Goal: Task Accomplishment & Management: Manage account settings

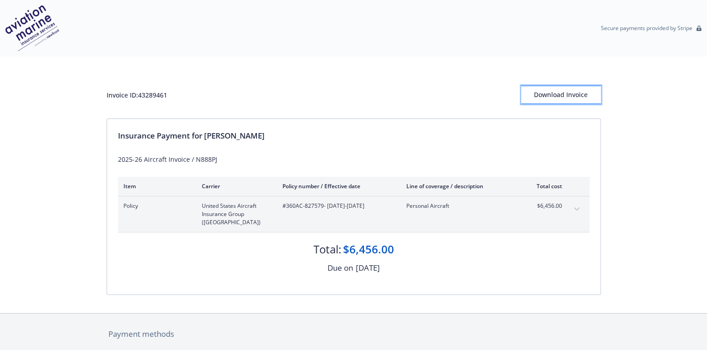
click at [573, 91] on div "Download Invoice" at bounding box center [561, 94] width 80 height 17
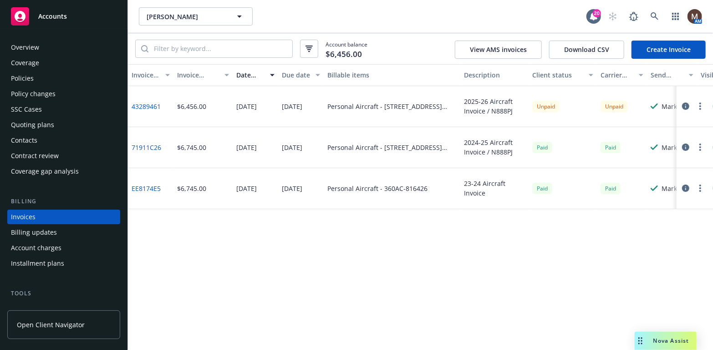
scroll to position [27, 0]
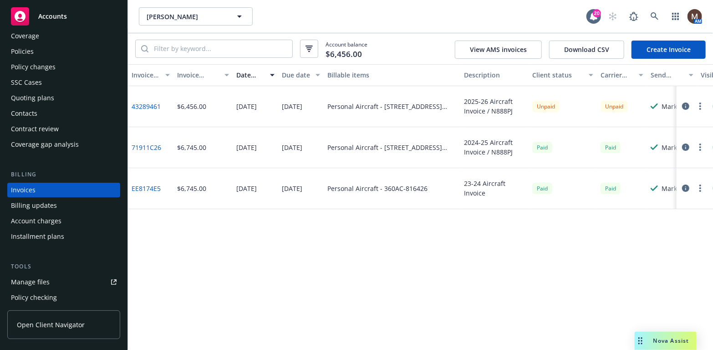
drag, startPoint x: 35, startPoint y: 51, endPoint x: 50, endPoint y: 123, distance: 74.4
click at [35, 51] on div "Policies" at bounding box center [64, 51] width 106 height 15
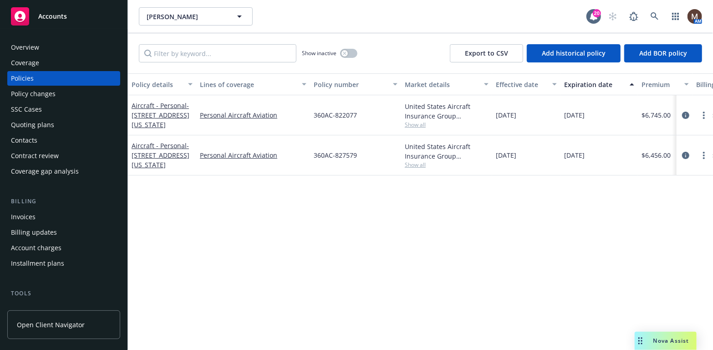
click at [25, 214] on div "Invoices" at bounding box center [23, 216] width 25 height 15
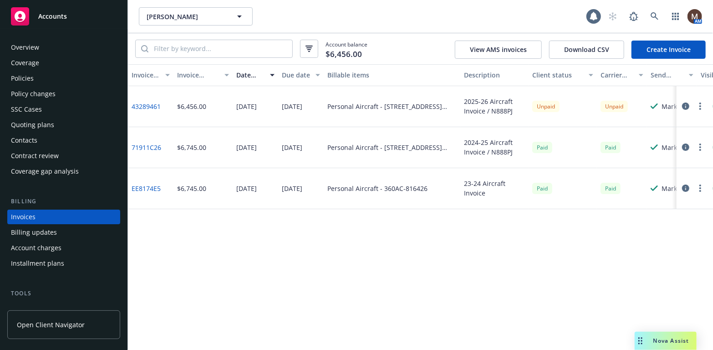
scroll to position [27, 0]
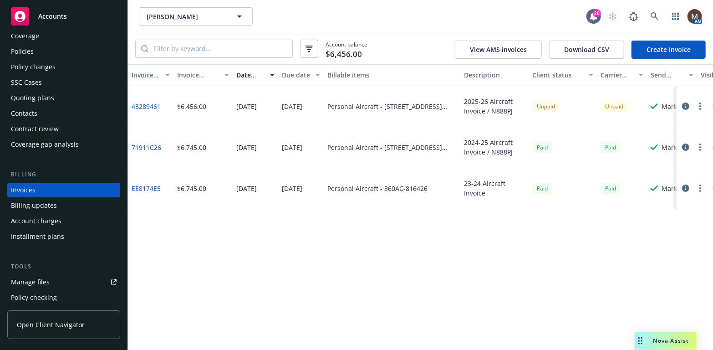
click at [699, 105] on button "button" at bounding box center [700, 106] width 11 height 11
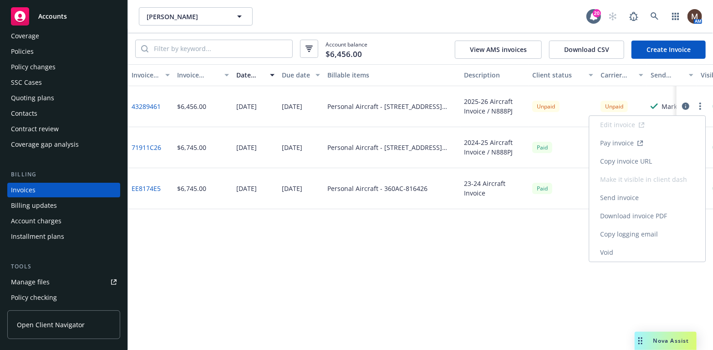
click at [638, 158] on link "Copy invoice URL" at bounding box center [647, 161] width 116 height 18
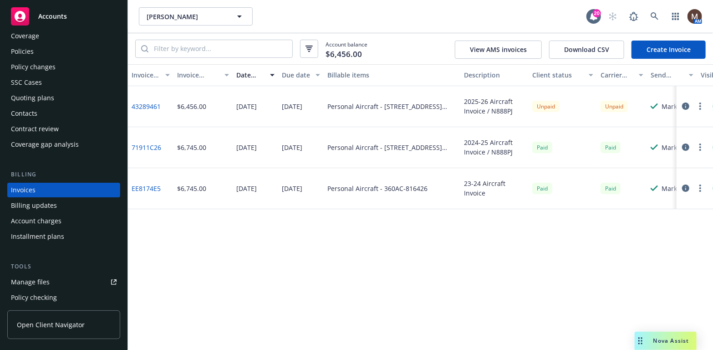
click at [30, 48] on div "Policies" at bounding box center [22, 51] width 23 height 15
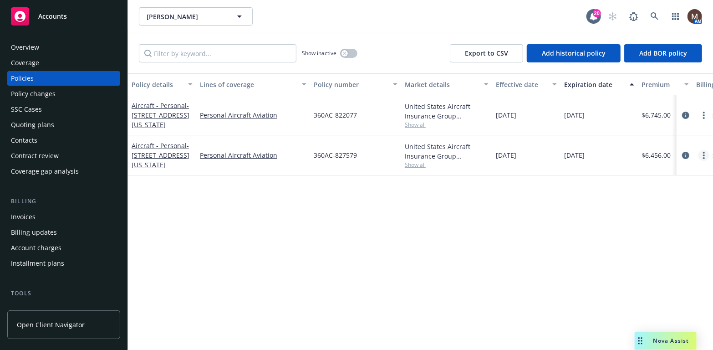
click at [703, 153] on icon "more" at bounding box center [704, 155] width 2 height 7
click at [644, 281] on link "Copy logging email" at bounding box center [655, 283] width 107 height 18
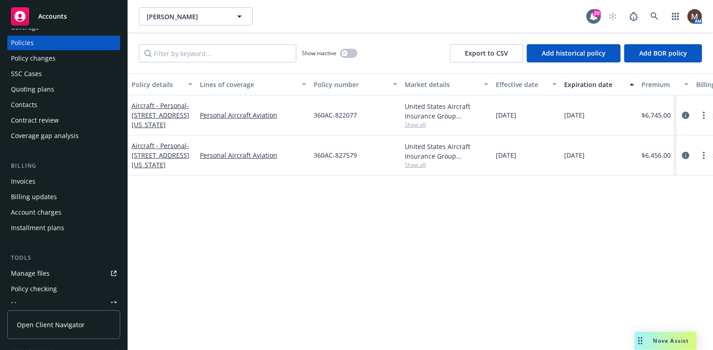
scroll to position [46, 0]
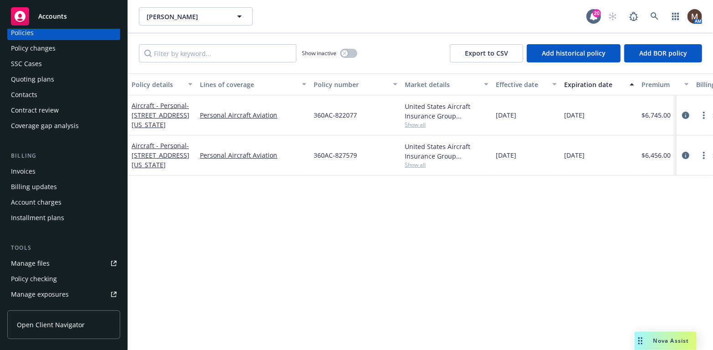
click at [49, 261] on link "Manage files" at bounding box center [63, 263] width 113 height 15
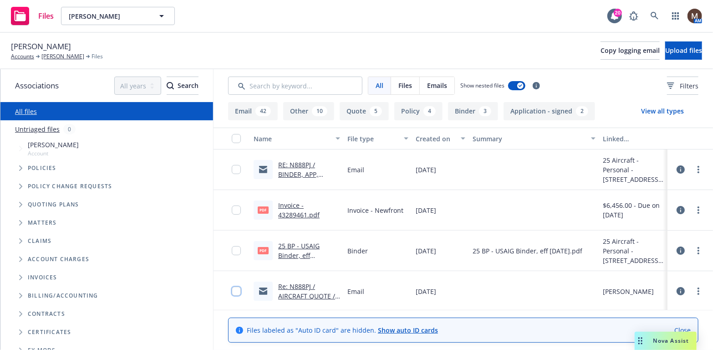
click at [232, 289] on input "checkbox" at bounding box center [236, 290] width 9 height 9
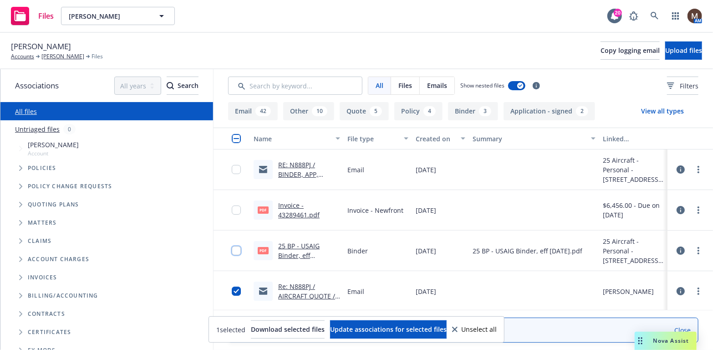
click at [232, 248] on input "checkbox" at bounding box center [236, 250] width 9 height 9
drag, startPoint x: 230, startPoint y: 208, endPoint x: 228, endPoint y: 185, distance: 23.3
click at [232, 204] on div at bounding box center [239, 209] width 15 height 29
drag, startPoint x: 230, startPoint y: 168, endPoint x: 280, endPoint y: 223, distance: 73.8
click at [232, 170] on input "checkbox" at bounding box center [236, 169] width 9 height 9
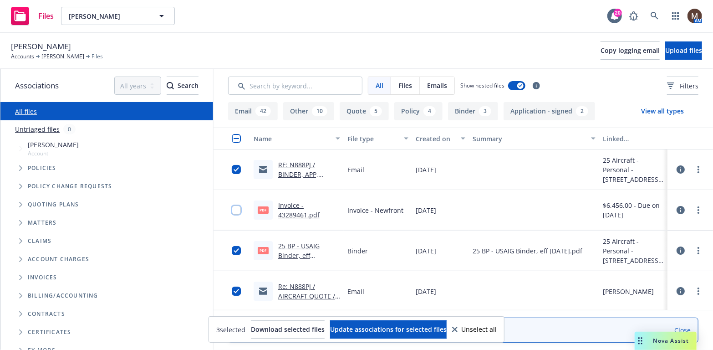
drag, startPoint x: 232, startPoint y: 207, endPoint x: 267, endPoint y: 239, distance: 47.4
click at [232, 208] on input "checkbox" at bounding box center [236, 209] width 9 height 9
click at [407, 326] on span "Update associations for selected files" at bounding box center [388, 329] width 117 height 9
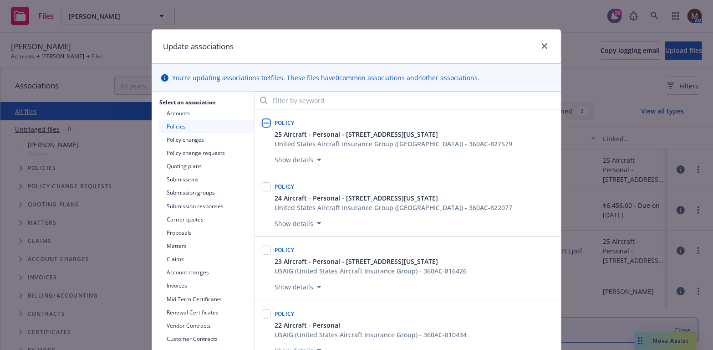
click at [265, 121] on input "checkbox" at bounding box center [266, 122] width 9 height 9
checkbox input "true"
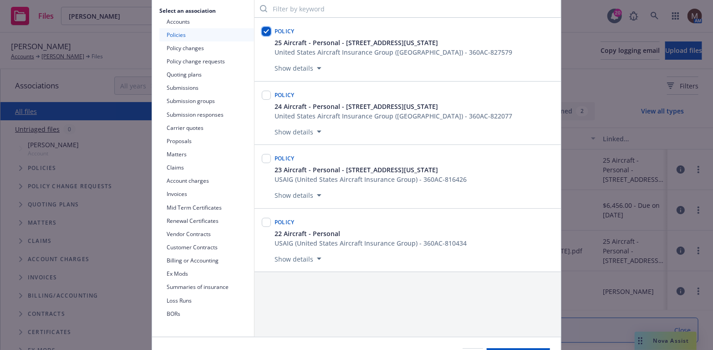
scroll to position [137, 0]
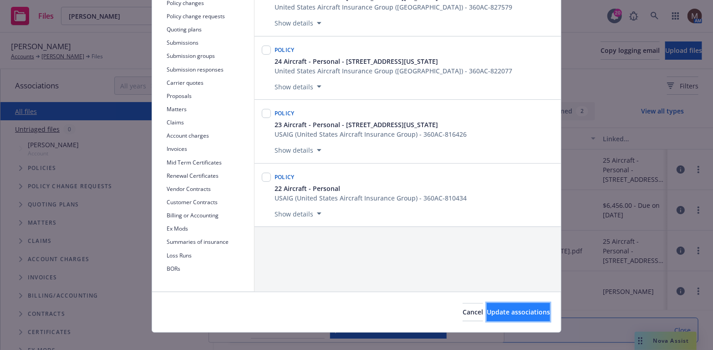
click at [494, 310] on span "Update associations" at bounding box center [518, 311] width 63 height 9
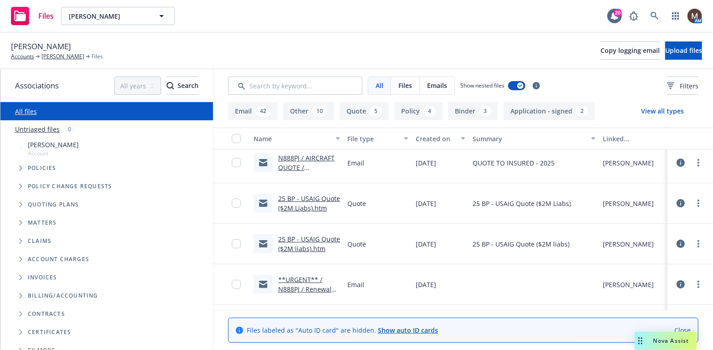
scroll to position [182, 0]
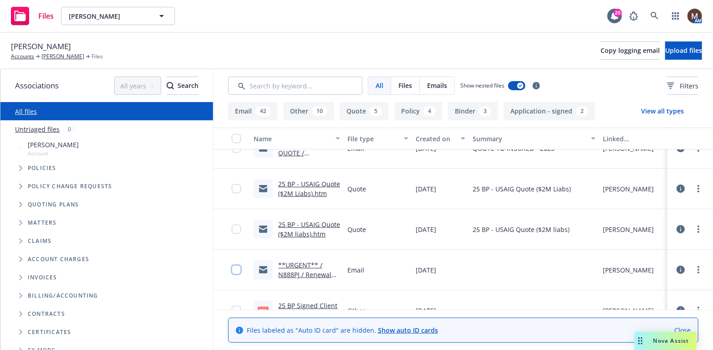
drag, startPoint x: 229, startPoint y: 269, endPoint x: 231, endPoint y: 245, distance: 24.2
click at [232, 268] on input "checkbox" at bounding box center [236, 269] width 9 height 9
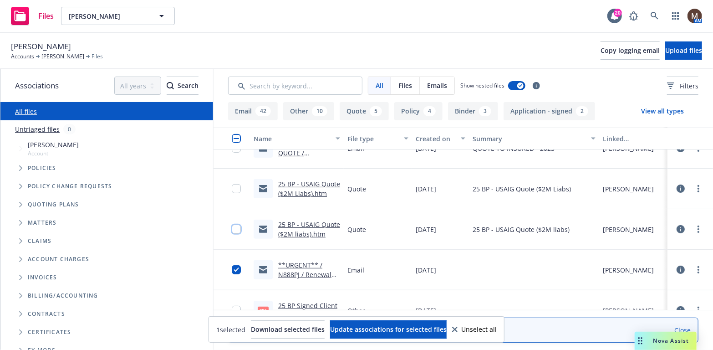
drag, startPoint x: 230, startPoint y: 229, endPoint x: 224, endPoint y: 208, distance: 22.2
click at [232, 229] on input "checkbox" at bounding box center [236, 228] width 9 height 9
click at [232, 185] on input "checkbox" at bounding box center [236, 188] width 9 height 9
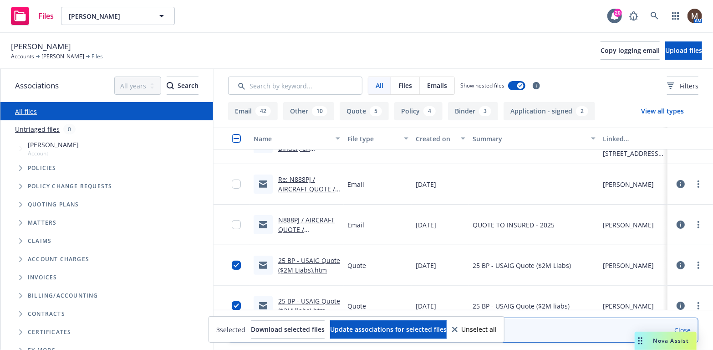
scroll to position [91, 0]
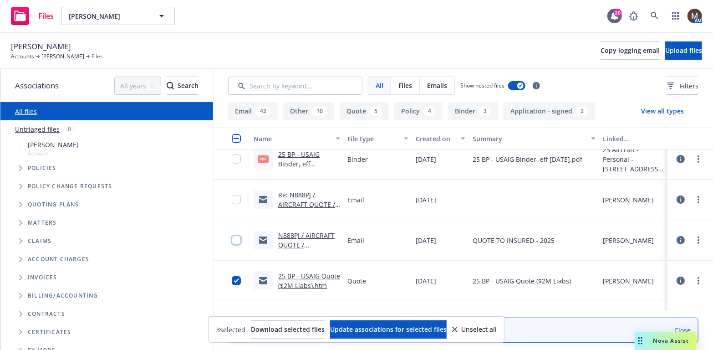
drag, startPoint x: 229, startPoint y: 238, endPoint x: 230, endPoint y: 214, distance: 23.7
click at [232, 237] on input "checkbox" at bounding box center [236, 239] width 9 height 9
click at [234, 200] on div at bounding box center [239, 199] width 15 height 29
click at [232, 198] on input "checkbox" at bounding box center [236, 199] width 9 height 9
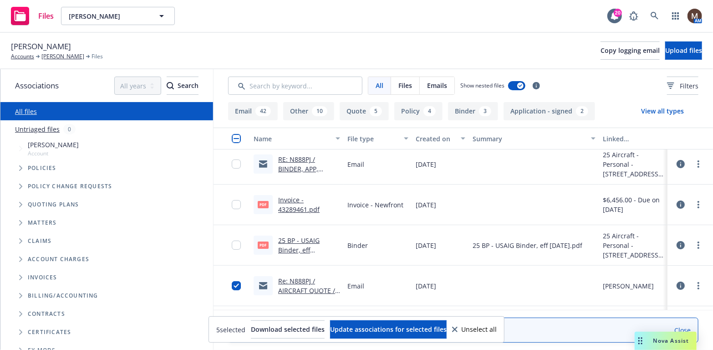
scroll to position [0, 0]
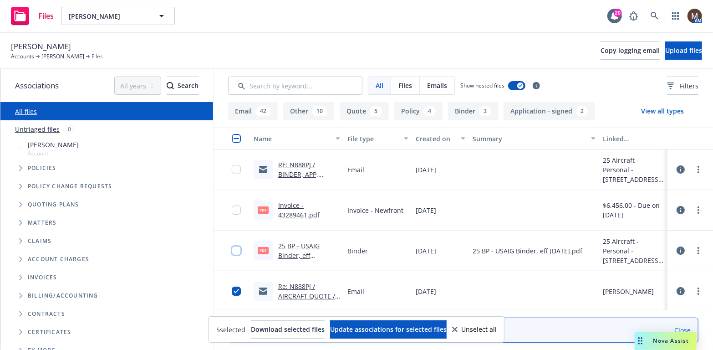
drag, startPoint x: 229, startPoint y: 248, endPoint x: 230, endPoint y: 225, distance: 22.8
click at [232, 246] on input "checkbox" at bounding box center [236, 250] width 9 height 9
click at [232, 209] on input "checkbox" at bounding box center [236, 209] width 9 height 9
click at [232, 167] on input "checkbox" at bounding box center [236, 169] width 9 height 9
click at [391, 331] on span "Update associations for selected files" at bounding box center [388, 329] width 117 height 9
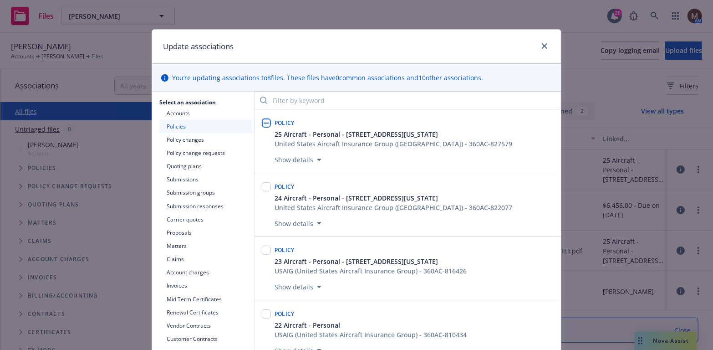
click at [262, 120] on input "checkbox" at bounding box center [266, 122] width 9 height 9
checkbox input "true"
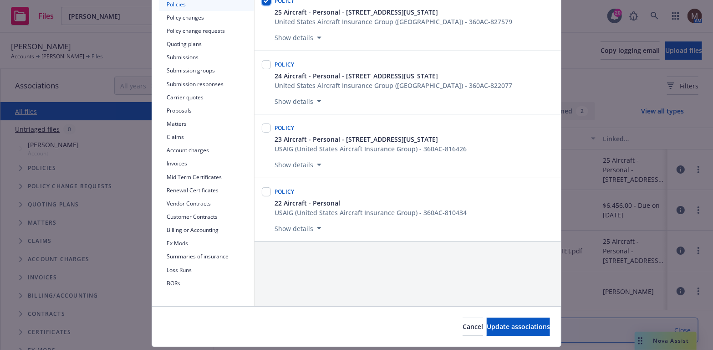
scroll to position [137, 0]
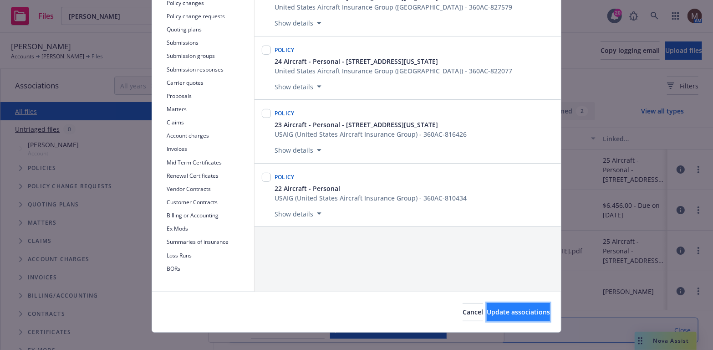
click at [505, 309] on span "Update associations" at bounding box center [518, 311] width 63 height 9
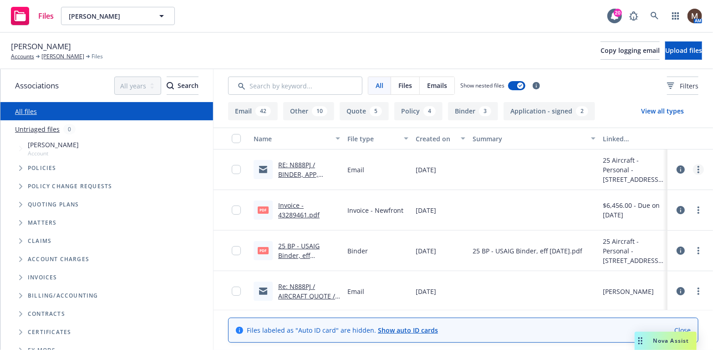
click at [698, 168] on icon "more" at bounding box center [699, 169] width 2 height 7
click at [622, 221] on link "Edit" at bounding box center [651, 224] width 91 height 18
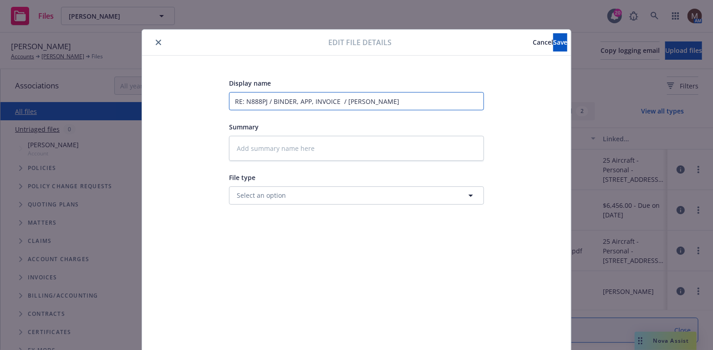
drag, startPoint x: 335, startPoint y: 101, endPoint x: 269, endPoint y: 101, distance: 65.6
click at [269, 101] on input "RE: N888PJ / BINDER, APP, INVOICE / Edward G. Patterson" at bounding box center [356, 101] width 255 height 18
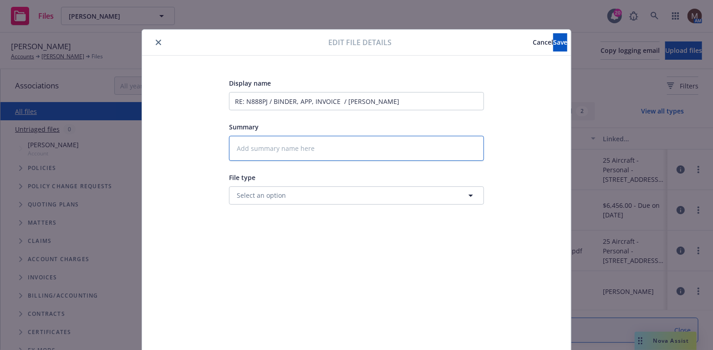
click at [260, 143] on textarea at bounding box center [356, 148] width 255 height 25
type textarea "2"
type textarea "x"
type textarea "25"
type textarea "x"
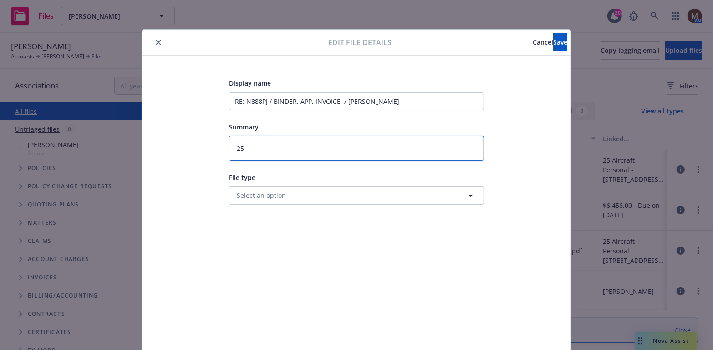
type textarea "25"
type textarea "x"
type textarea "25 B"
type textarea "x"
type textarea "25 BP"
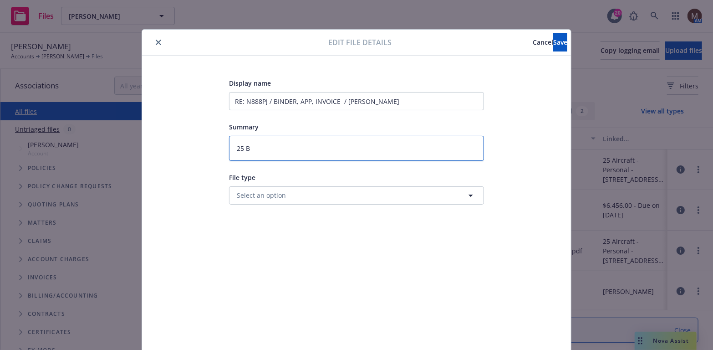
type textarea "x"
type textarea "25 BP"
type textarea "x"
type textarea "25 BP -"
type textarea "x"
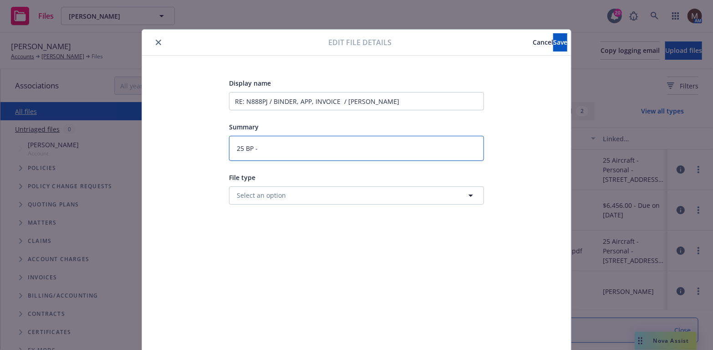
type textarea "25 BP -"
type textarea "x"
paste textarea "BINDER, APP, INVOICE"
type textarea "25 BP - BINDER, APP, INVOICE"
type textarea "x"
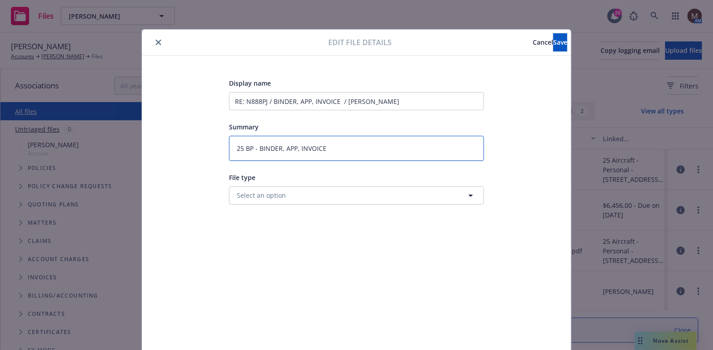
type textarea "25 BP - BINDER, APP, INVOICE"
type textarea "x"
type textarea "25 BP - BINDER, APP, INVOICE t"
type textarea "x"
type textarea "25 BP - BINDER, APP, INVOICE to"
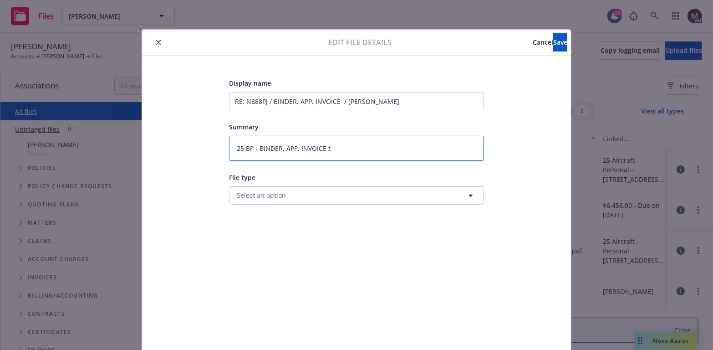
type textarea "x"
type textarea "25 BP - BINDER, APP, INVOICE to"
type textarea "x"
type textarea "25 BP - BINDER, APP, INVOICE to i"
type textarea "x"
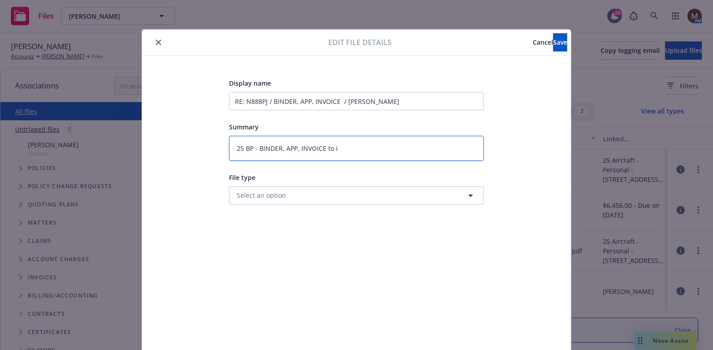
type textarea "25 BP - BINDER, APP, INVOICE to in"
type textarea "x"
type textarea "25 BP - BINDER, APP, INVOICE to ins"
type textarea "x"
type textarea "25 BP - BINDER, APP, INVOICE to insu"
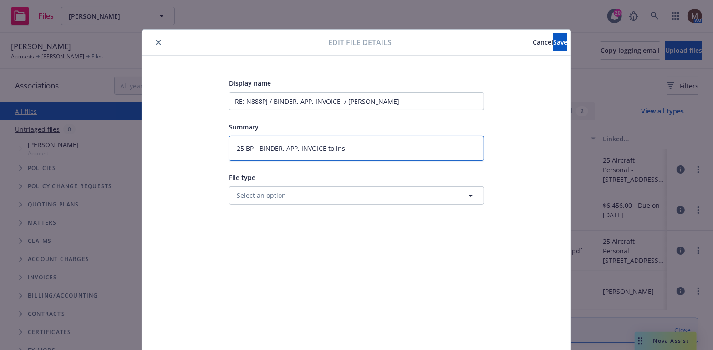
type textarea "x"
type textarea "25 BP - BINDER, APP, INVOICE to insur"
type textarea "x"
type textarea "25 BP - BINDER, APP, INVOICE to insure"
type textarea "x"
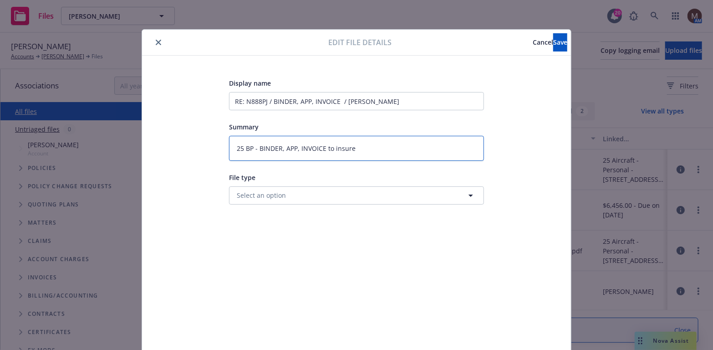
type textarea "25 BP - BINDER, APP, INVOICE to insured"
type textarea "x"
type textarea "25 BP - BINDER, APP, INVOICE to insured"
type textarea "x"
type textarea "25 BP - BINDER, APP, INVOICE to insured"
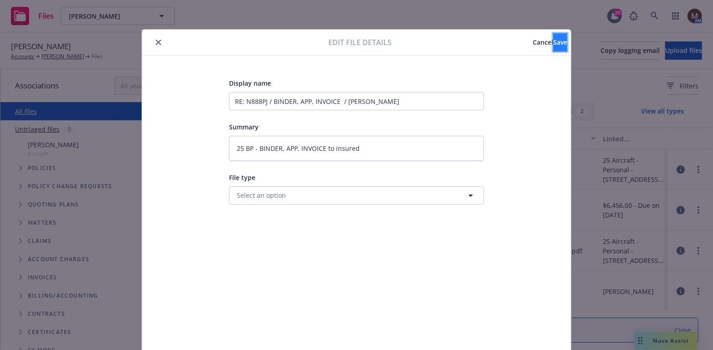
click at [553, 41] on span "Save" at bounding box center [560, 42] width 14 height 9
type textarea "x"
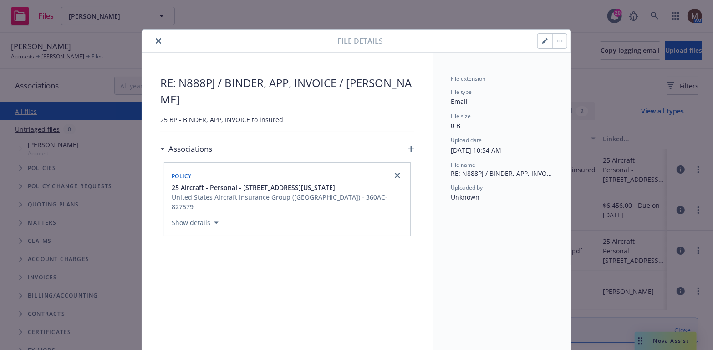
drag, startPoint x: 155, startPoint y: 39, endPoint x: 220, endPoint y: 132, distance: 114.4
click at [156, 39] on icon "close" at bounding box center [158, 40] width 5 height 5
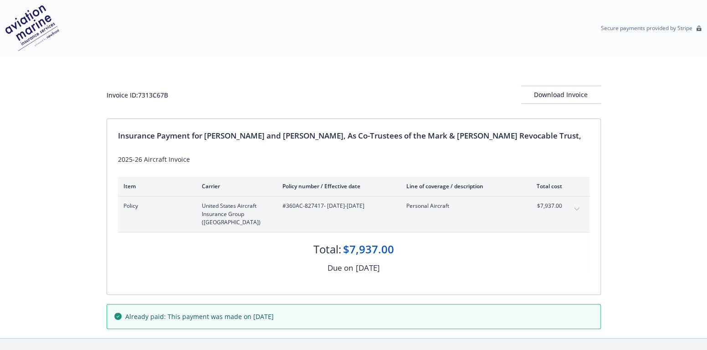
scroll to position [18, 0]
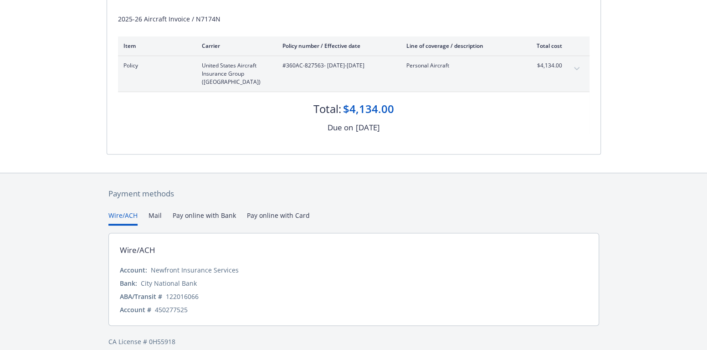
scroll to position [142, 0]
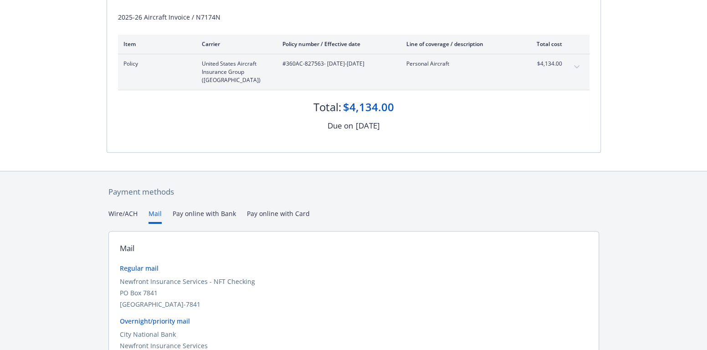
click at [155, 209] on button "Mail" at bounding box center [154, 216] width 13 height 15
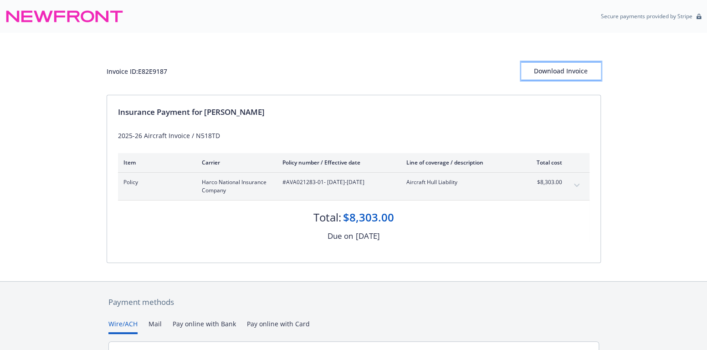
click at [571, 70] on div "Download Invoice" at bounding box center [561, 70] width 80 height 17
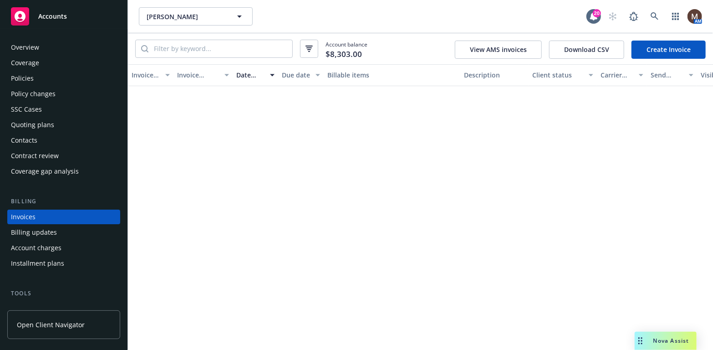
scroll to position [26, 0]
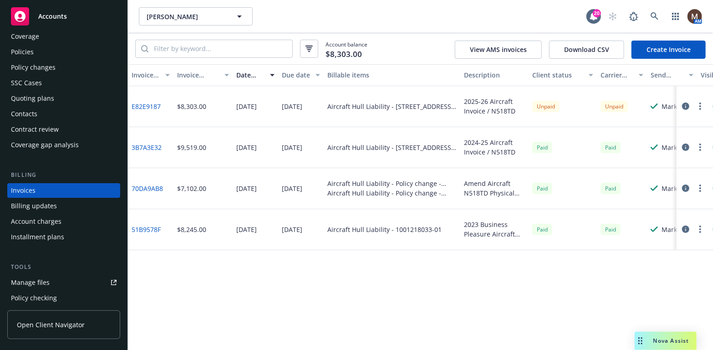
click at [66, 279] on link "Manage files" at bounding box center [63, 282] width 113 height 15
click at [32, 51] on div "Policies" at bounding box center [22, 52] width 23 height 15
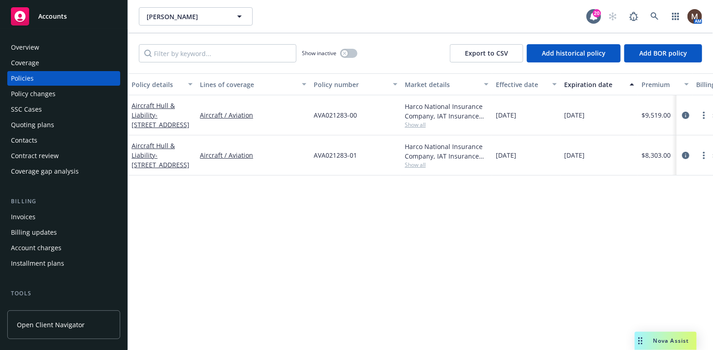
click at [34, 213] on div "Invoices" at bounding box center [23, 216] width 25 height 15
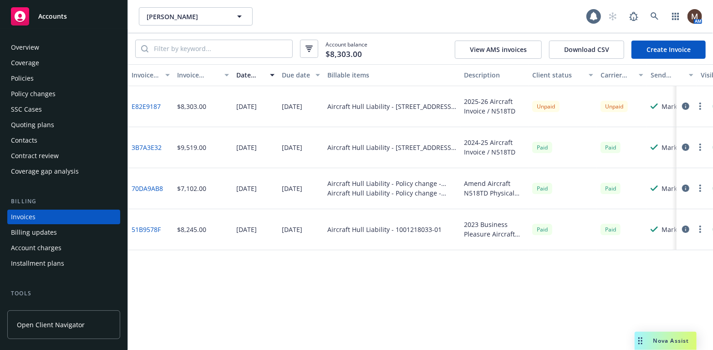
scroll to position [27, 0]
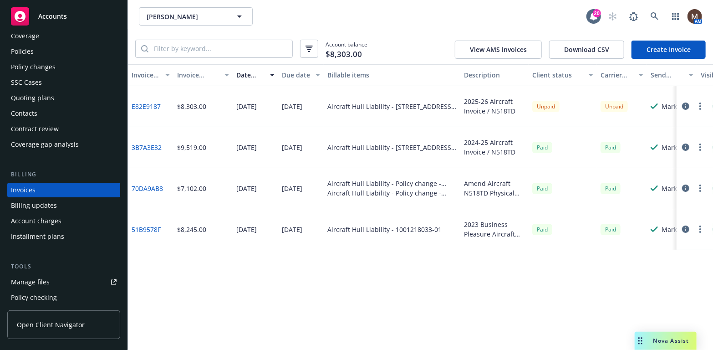
click at [700, 104] on icon "button" at bounding box center [700, 105] width 2 height 7
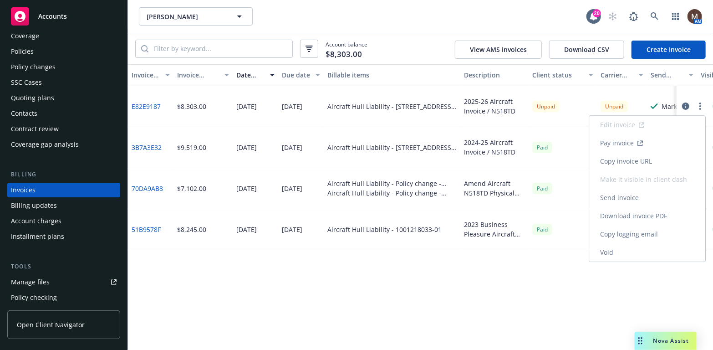
click at [631, 159] on link "Copy invoice URL" at bounding box center [647, 161] width 116 height 18
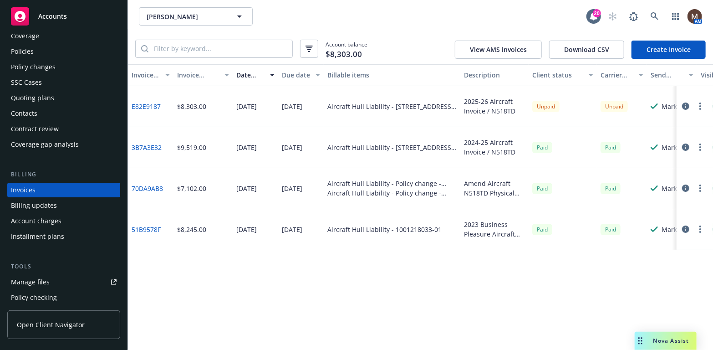
click at [31, 51] on div "Policies" at bounding box center [22, 51] width 23 height 15
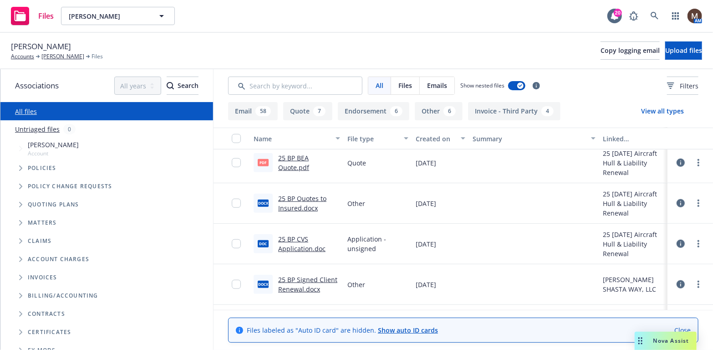
scroll to position [410, 0]
drag, startPoint x: 231, startPoint y: 280, endPoint x: 228, endPoint y: 258, distance: 23.0
click at [232, 280] on input "checkbox" at bounding box center [236, 282] width 9 height 9
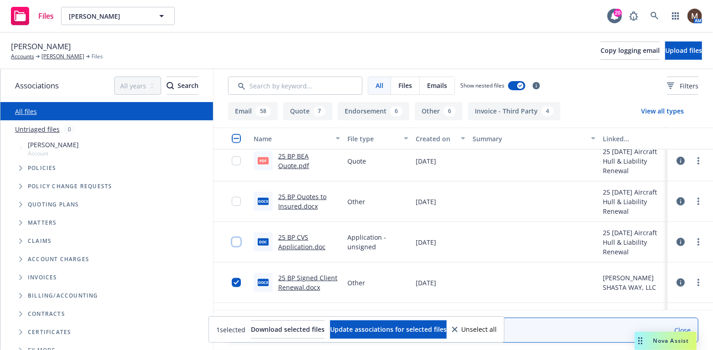
click at [232, 241] on input "checkbox" at bounding box center [236, 241] width 9 height 9
click at [232, 197] on input "checkbox" at bounding box center [236, 201] width 9 height 9
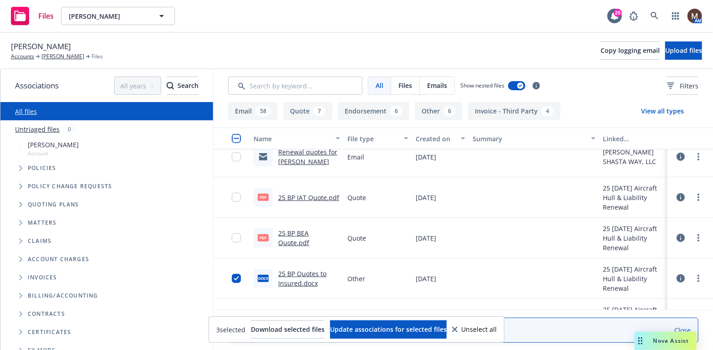
scroll to position [319, 0]
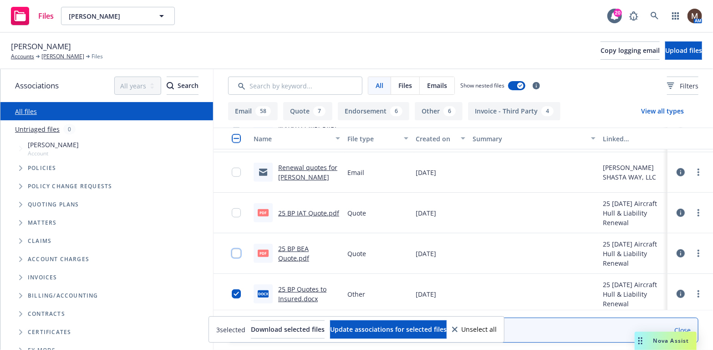
drag, startPoint x: 229, startPoint y: 249, endPoint x: 233, endPoint y: 225, distance: 23.5
click at [232, 246] on div at bounding box center [239, 253] width 15 height 29
click at [233, 249] on input "checkbox" at bounding box center [236, 253] width 9 height 9
click at [232, 209] on input "checkbox" at bounding box center [236, 212] width 9 height 9
click at [232, 171] on input "checkbox" at bounding box center [236, 172] width 9 height 9
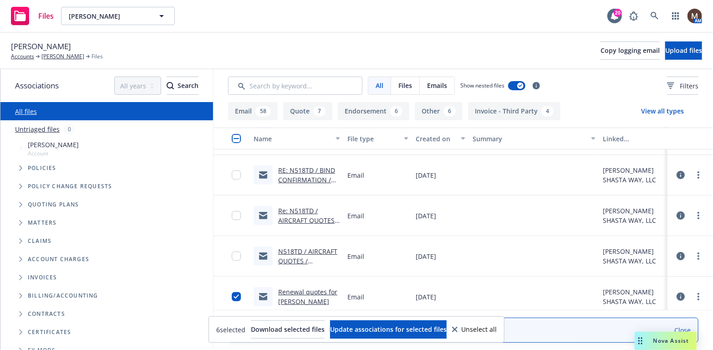
scroll to position [182, 0]
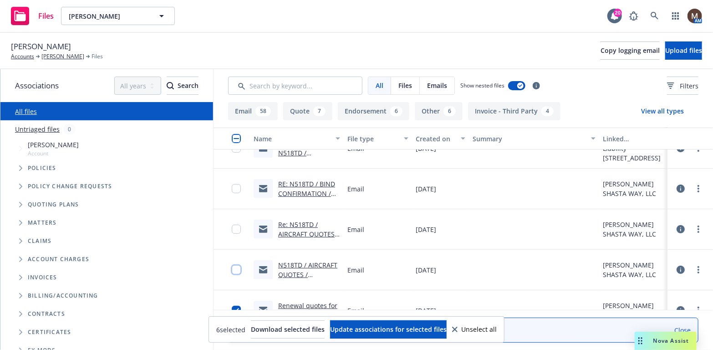
click at [232, 267] on input "checkbox" at bounding box center [236, 269] width 9 height 9
click at [232, 227] on input "checkbox" at bounding box center [236, 228] width 9 height 9
click at [232, 187] on input "checkbox" at bounding box center [236, 188] width 9 height 9
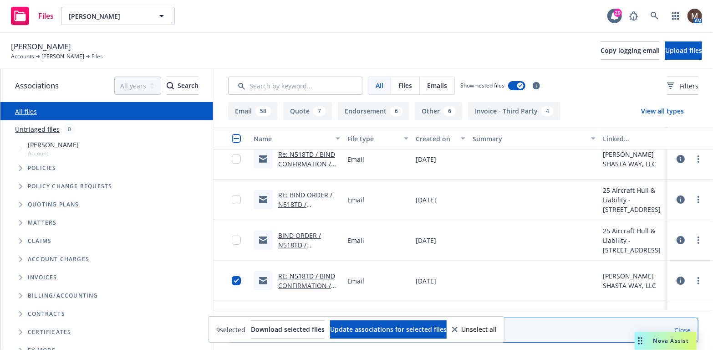
scroll to position [46, 0]
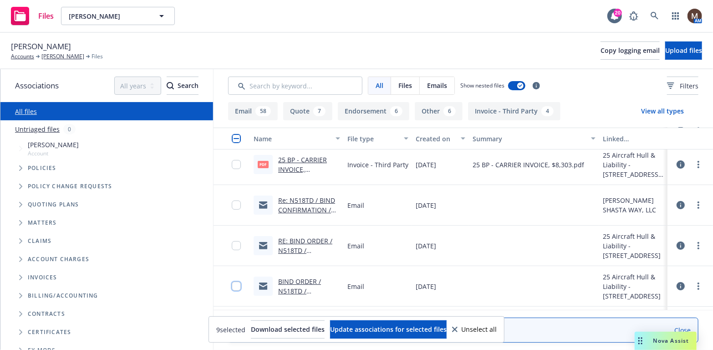
click at [232, 283] on input "checkbox" at bounding box center [236, 285] width 9 height 9
drag, startPoint x: 230, startPoint y: 243, endPoint x: 238, endPoint y: 221, distance: 23.2
click at [232, 242] on input "checkbox" at bounding box center [236, 245] width 9 height 9
click at [232, 202] on input "checkbox" at bounding box center [236, 204] width 9 height 9
click at [232, 164] on input "checkbox" at bounding box center [236, 164] width 9 height 9
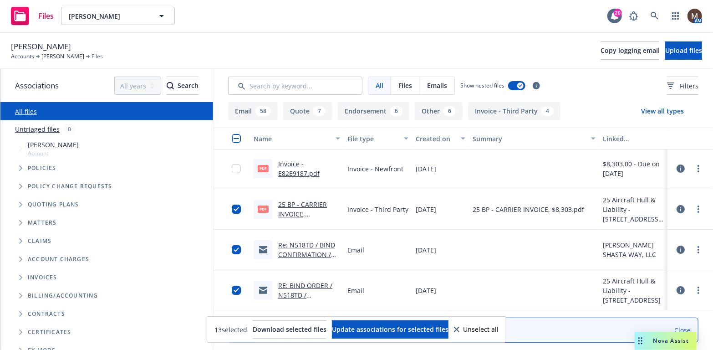
scroll to position [0, 0]
click at [232, 169] on input "checkbox" at bounding box center [236, 169] width 9 height 9
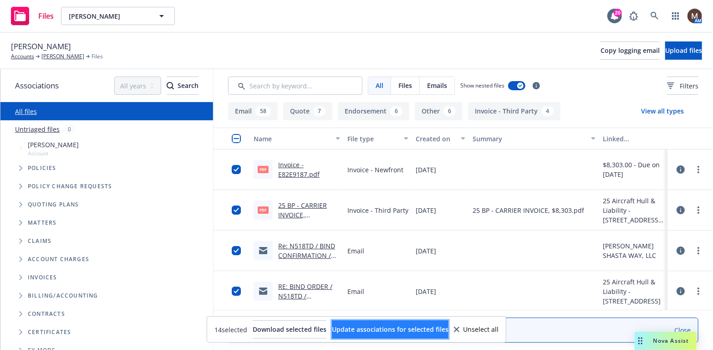
click at [377, 328] on span "Update associations for selected files" at bounding box center [390, 329] width 117 height 9
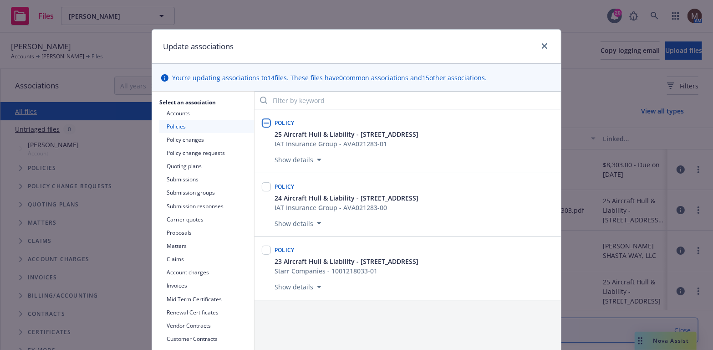
click at [264, 122] on input "checkbox" at bounding box center [266, 122] width 9 height 9
checkbox input "true"
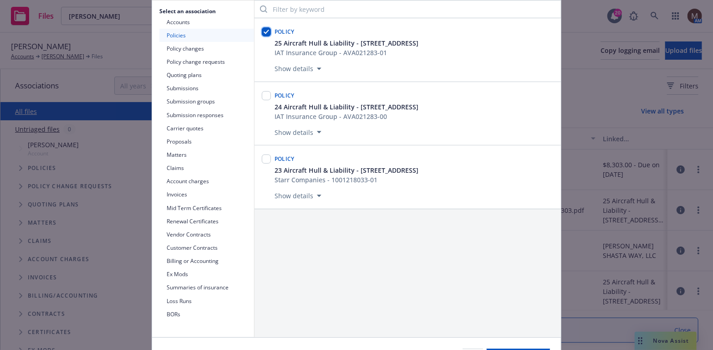
scroll to position [137, 0]
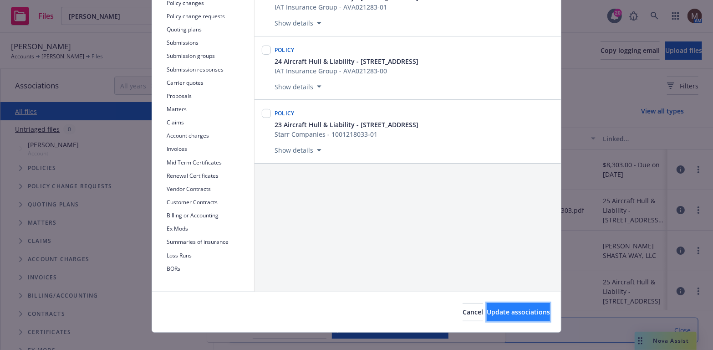
click at [501, 309] on span "Update associations" at bounding box center [518, 311] width 63 height 9
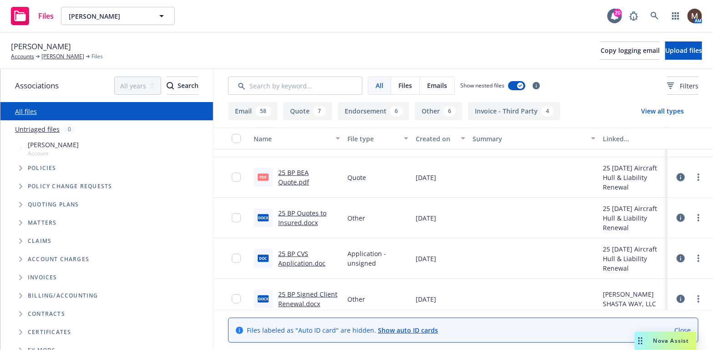
scroll to position [410, 0]
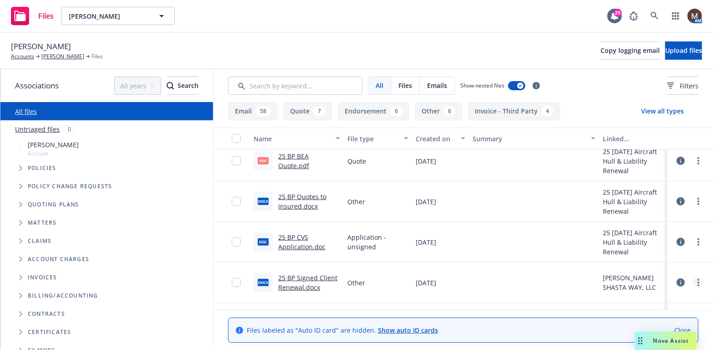
click at [693, 279] on link "more" at bounding box center [698, 282] width 11 height 11
click at [642, 229] on link "Download" at bounding box center [658, 233] width 91 height 18
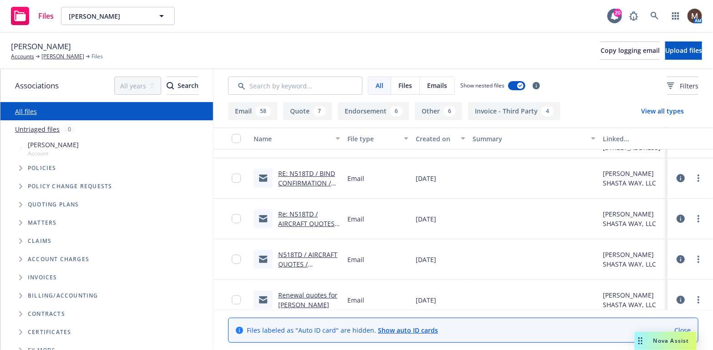
scroll to position [182, 0]
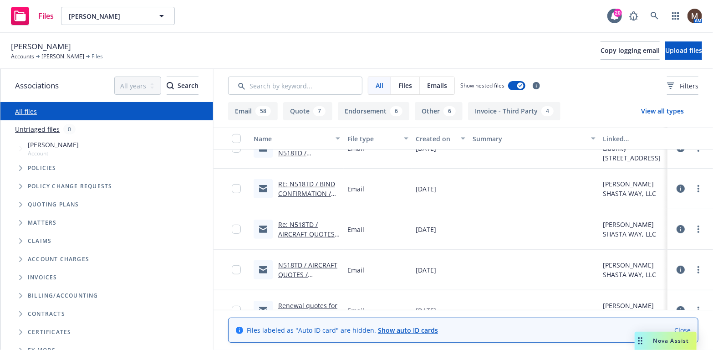
click at [308, 261] on link "N518TD / AIRCRAFT QUOTES / Tom Donnelly" at bounding box center [307, 274] width 59 height 28
click at [319, 263] on link "N518TD / AIRCRAFT QUOTES / Tom Donnelly" at bounding box center [307, 274] width 59 height 28
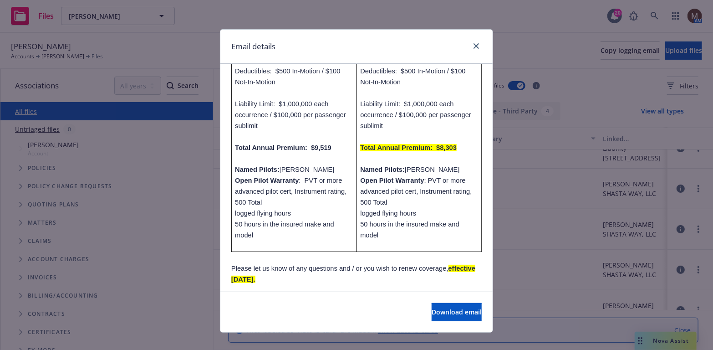
scroll to position [273, 0]
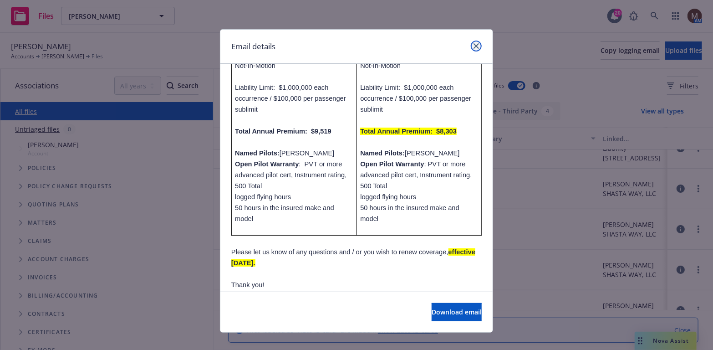
click at [473, 41] on link "close" at bounding box center [476, 46] width 11 height 11
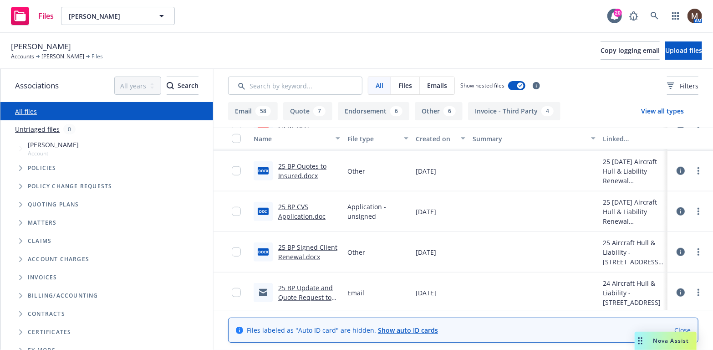
scroll to position [455, 0]
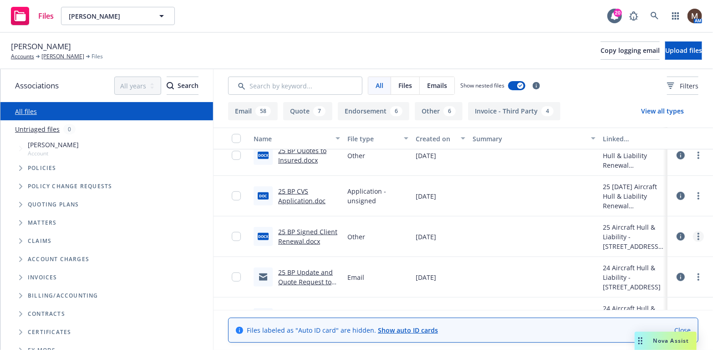
click at [698, 233] on icon "more" at bounding box center [699, 236] width 2 height 7
click at [644, 270] on link "Download" at bounding box center [651, 273] width 91 height 18
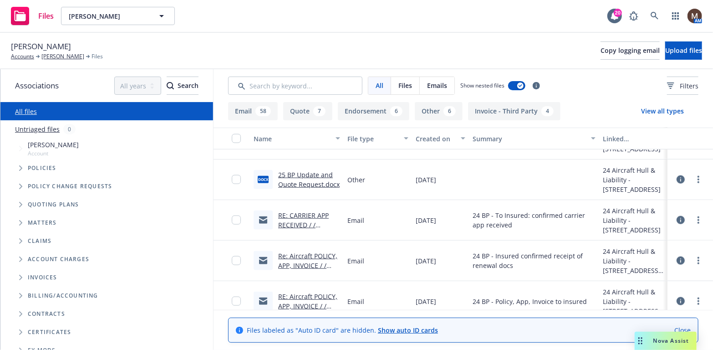
scroll to position [637, 0]
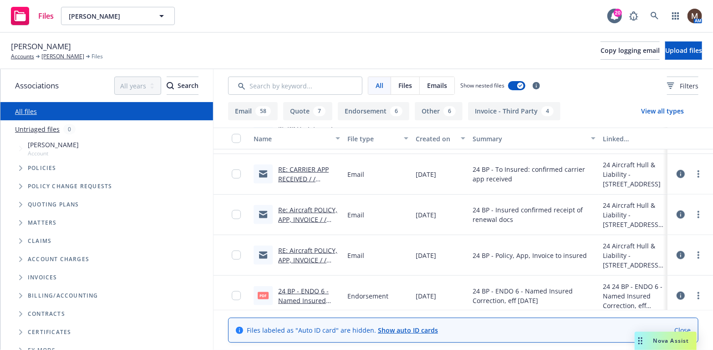
click at [385, 186] on div "Email" at bounding box center [378, 174] width 68 height 41
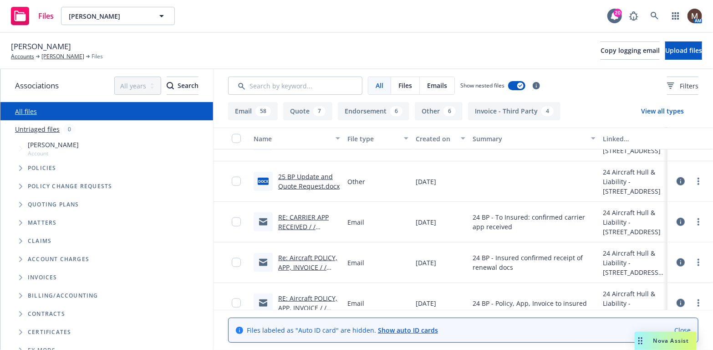
scroll to position [592, 0]
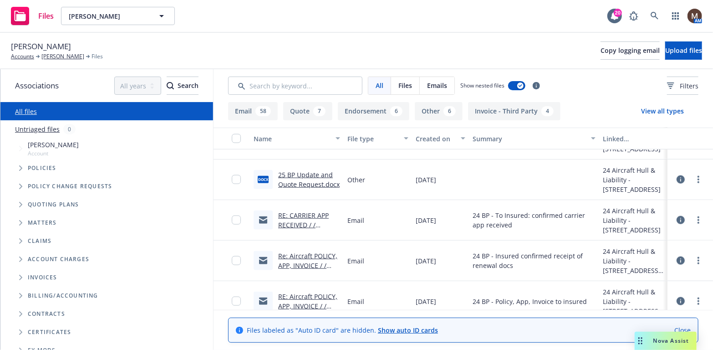
click at [311, 214] on link "RE: CARRIER APP RECEIVED / / N518TD / Shasta Way, LLC / 09.19.2024" at bounding box center [304, 229] width 53 height 37
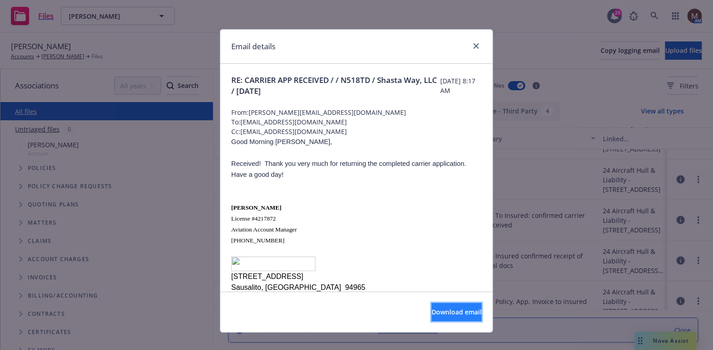
click at [445, 307] on span "Download email" at bounding box center [457, 311] width 50 height 9
drag, startPoint x: 473, startPoint y: 46, endPoint x: 397, endPoint y: 88, distance: 86.4
click at [474, 46] on icon "close" at bounding box center [476, 45] width 5 height 5
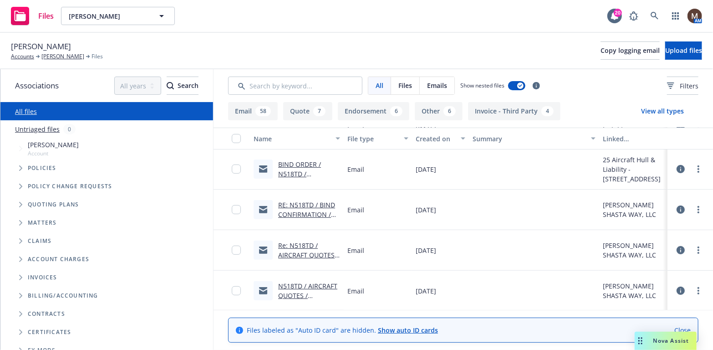
scroll to position [182, 0]
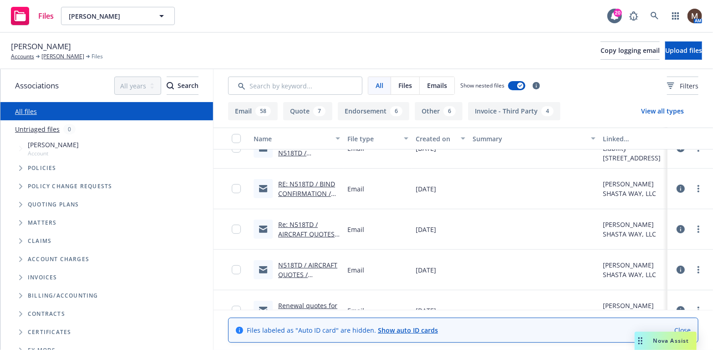
click at [293, 231] on link "Re: N518TD / AIRCRAFT QUOTES / Tom Donnelly" at bounding box center [308, 234] width 61 height 28
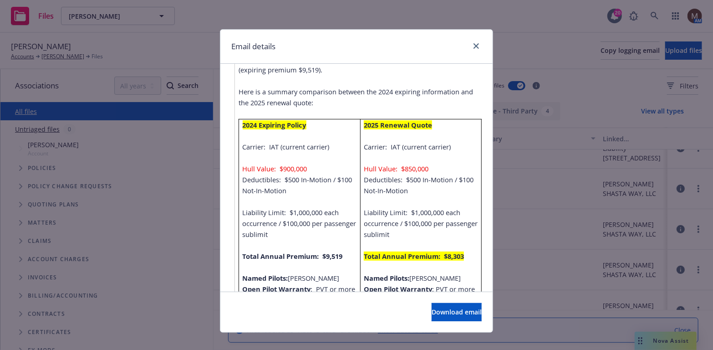
scroll to position [273, 0]
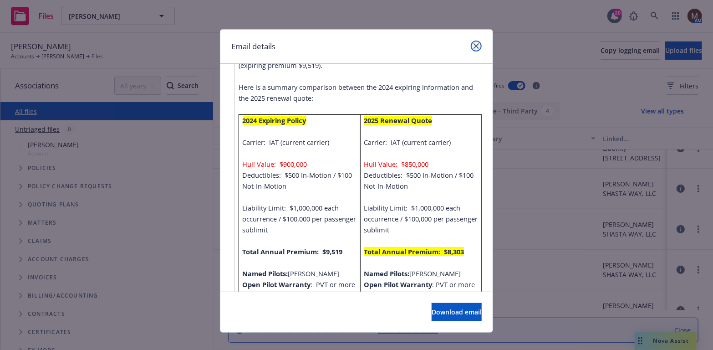
click at [474, 43] on icon "close" at bounding box center [476, 45] width 5 height 5
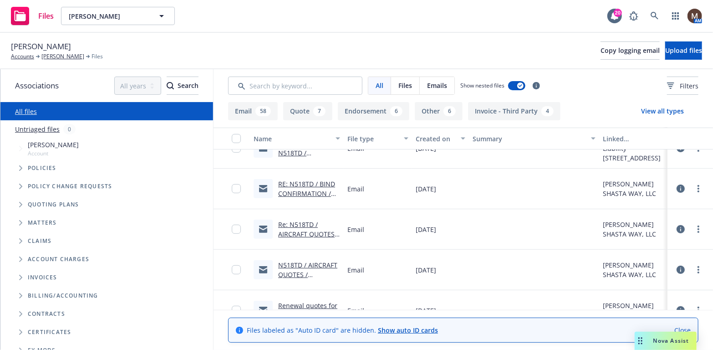
drag, startPoint x: 63, startPoint y: 54, endPoint x: 81, endPoint y: 61, distance: 18.6
click at [63, 54] on link "Tom Donnelly" at bounding box center [62, 56] width 43 height 8
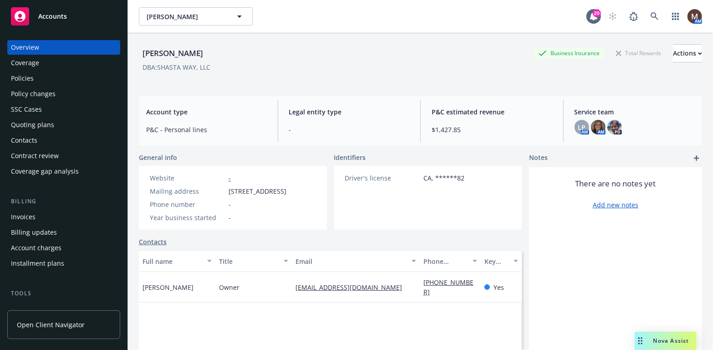
click at [31, 74] on div "Policies" at bounding box center [22, 78] width 23 height 15
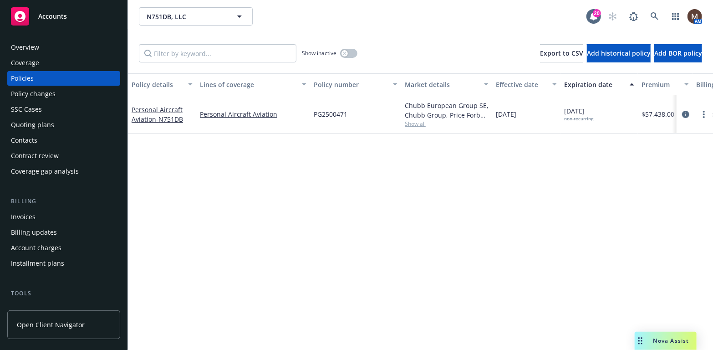
click at [29, 76] on div "Policies" at bounding box center [22, 78] width 23 height 15
click at [654, 15] on icon at bounding box center [655, 16] width 8 height 8
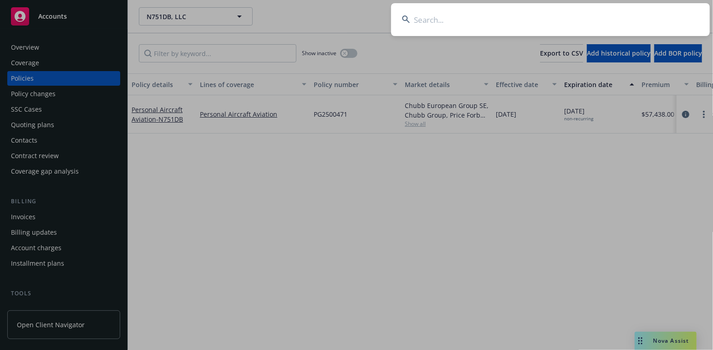
click at [418, 17] on input at bounding box center [550, 19] width 319 height 33
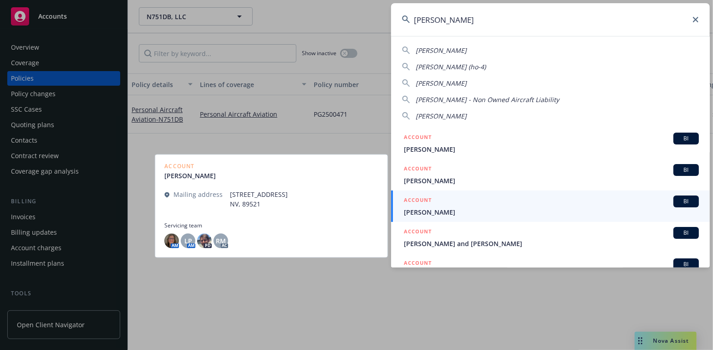
type input "dirk"
click at [432, 209] on span "Dirk Vanderlaan" at bounding box center [551, 212] width 295 height 10
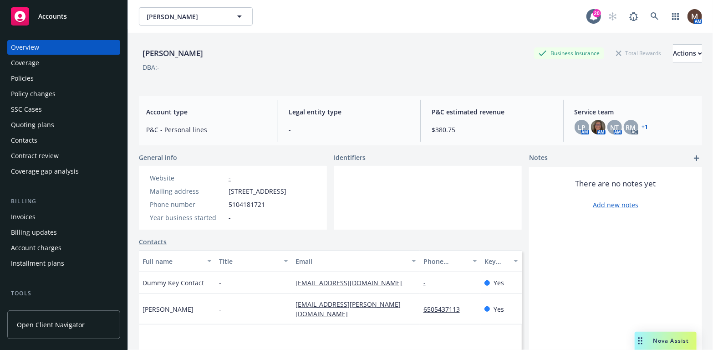
click at [27, 77] on div "Policies" at bounding box center [22, 78] width 23 height 15
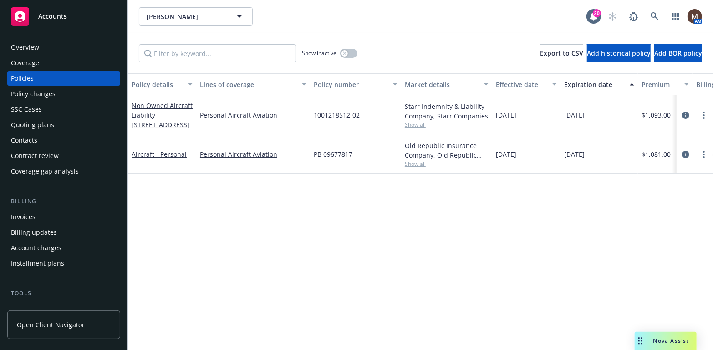
drag, startPoint x: 24, startPoint y: 76, endPoint x: 33, endPoint y: 76, distance: 9.2
click at [24, 76] on div "Policies" at bounding box center [22, 78] width 23 height 15
click at [34, 75] on div "Policies" at bounding box center [64, 78] width 106 height 15
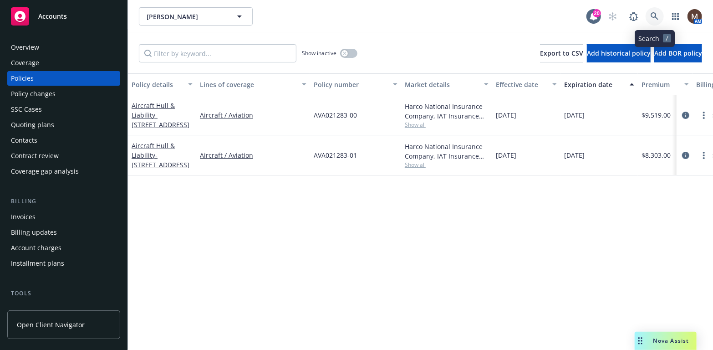
click at [652, 15] on icon at bounding box center [655, 16] width 8 height 8
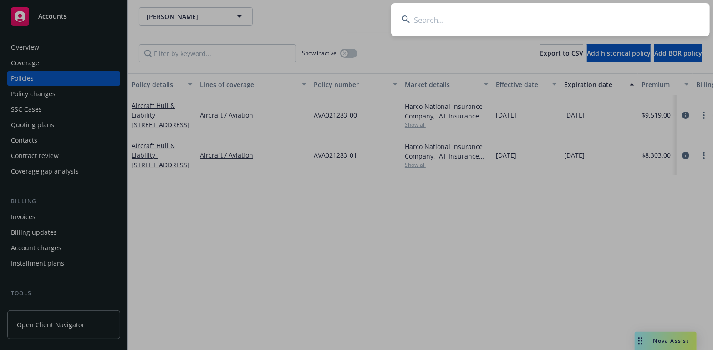
click at [424, 23] on input at bounding box center [550, 19] width 319 height 33
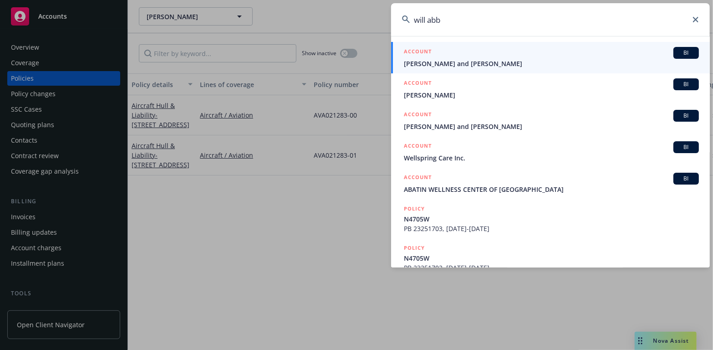
type input "will abb"
drag, startPoint x: 439, startPoint y: 62, endPoint x: 388, endPoint y: 87, distance: 56.4
click at [439, 62] on span "[PERSON_NAME] and [PERSON_NAME]" at bounding box center [551, 64] width 295 height 10
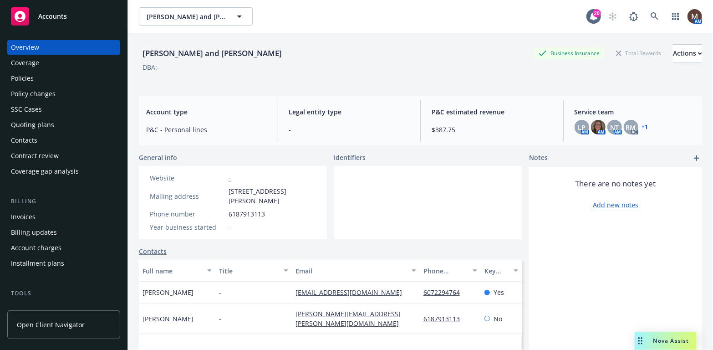
click at [36, 78] on div "Policies" at bounding box center [64, 78] width 106 height 15
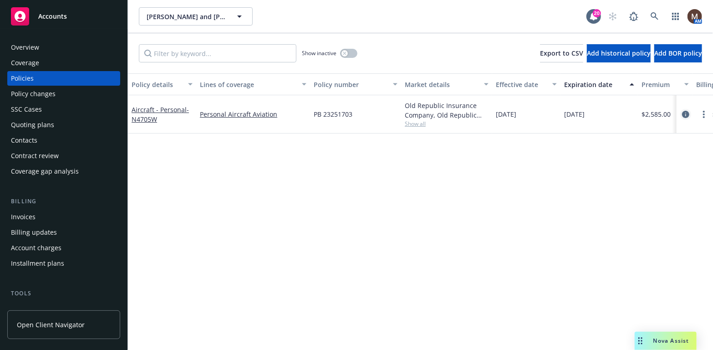
click at [685, 111] on icon "circleInformation" at bounding box center [685, 114] width 7 height 7
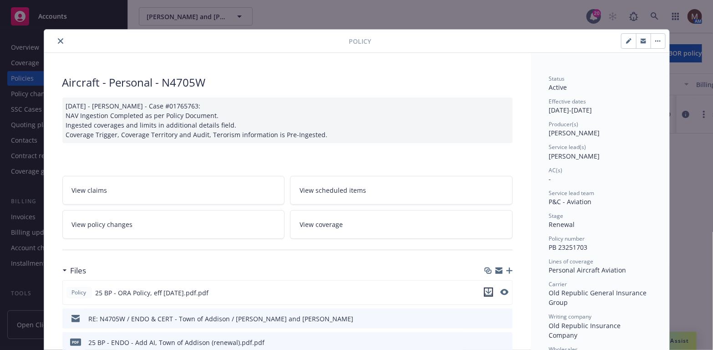
click at [485, 289] on icon "download file" at bounding box center [488, 291] width 7 height 7
click at [58, 39] on icon "close" at bounding box center [60, 40] width 5 height 5
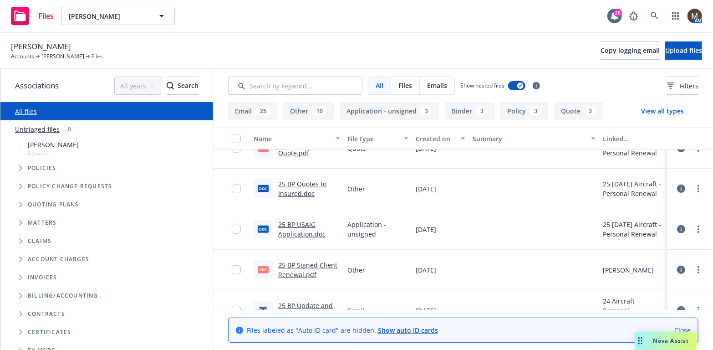
scroll to position [228, 0]
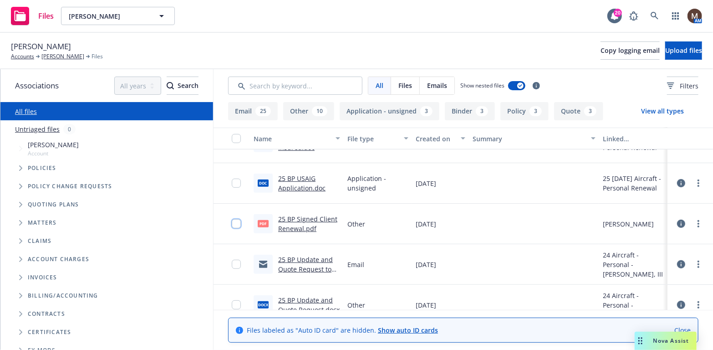
click at [232, 223] on input "checkbox" at bounding box center [236, 223] width 9 height 9
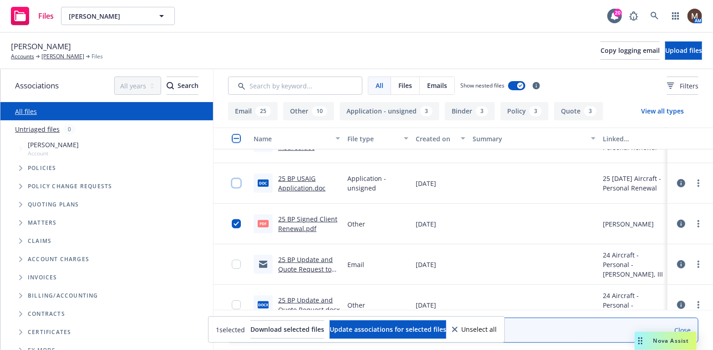
click at [232, 181] on input "checkbox" at bounding box center [236, 182] width 9 height 9
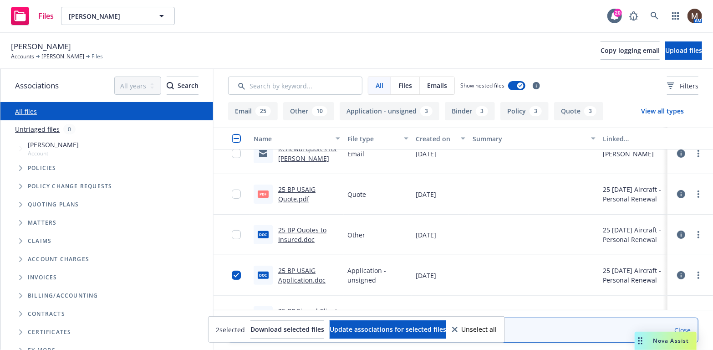
scroll to position [137, 0]
drag, startPoint x: 227, startPoint y: 231, endPoint x: 240, endPoint y: 210, distance: 24.1
click at [232, 230] on input "checkbox" at bounding box center [236, 234] width 9 height 9
click at [234, 191] on input "checkbox" at bounding box center [236, 193] width 9 height 9
click at [232, 153] on input "checkbox" at bounding box center [236, 153] width 9 height 9
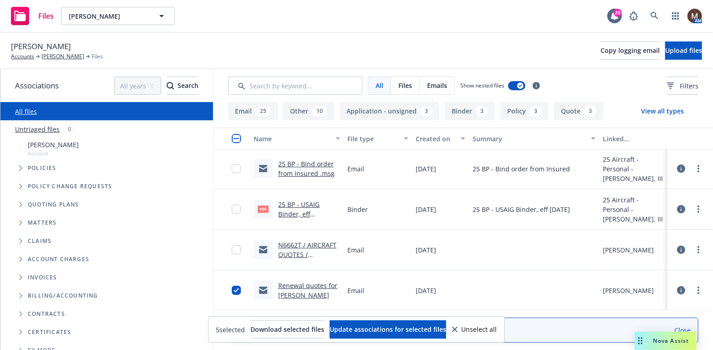
scroll to position [0, 0]
drag, startPoint x: 229, startPoint y: 251, endPoint x: 228, endPoint y: 229, distance: 22.4
click at [232, 247] on input "checkbox" at bounding box center [236, 250] width 9 height 9
drag, startPoint x: 230, startPoint y: 208, endPoint x: 232, endPoint y: 193, distance: 15.6
click at [232, 208] on input "checkbox" at bounding box center [236, 209] width 9 height 9
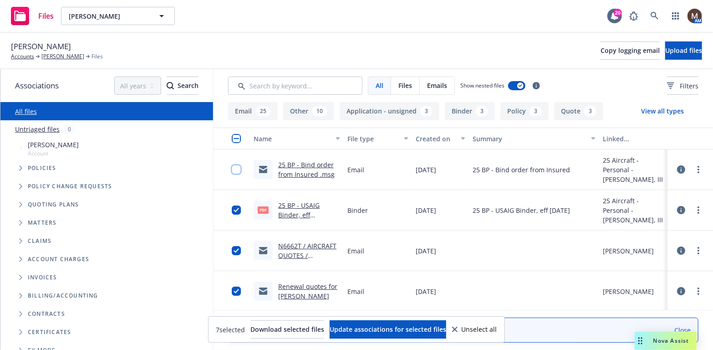
click at [232, 166] on input "checkbox" at bounding box center [236, 169] width 9 height 9
click at [390, 330] on span "Update associations for selected files" at bounding box center [388, 329] width 117 height 9
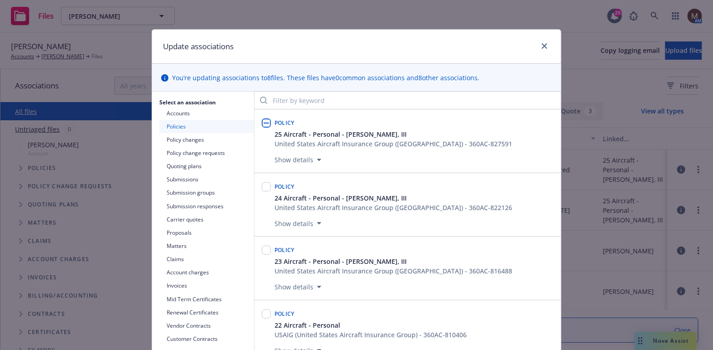
click at [266, 121] on input "checkbox" at bounding box center [266, 122] width 9 height 9
checkbox input "true"
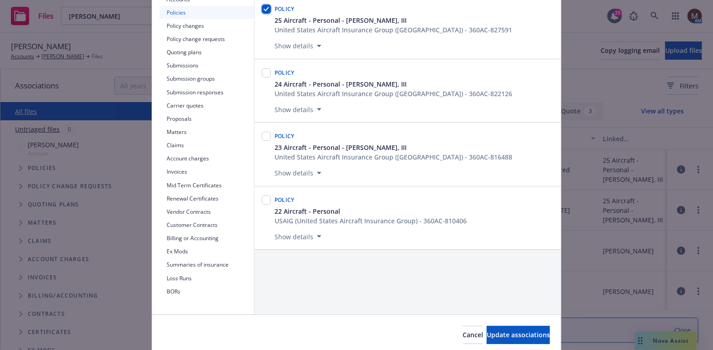
scroll to position [137, 0]
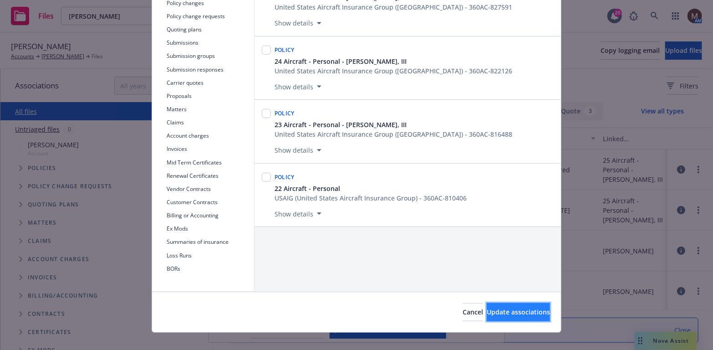
click at [505, 310] on span "Update associations" at bounding box center [518, 311] width 63 height 9
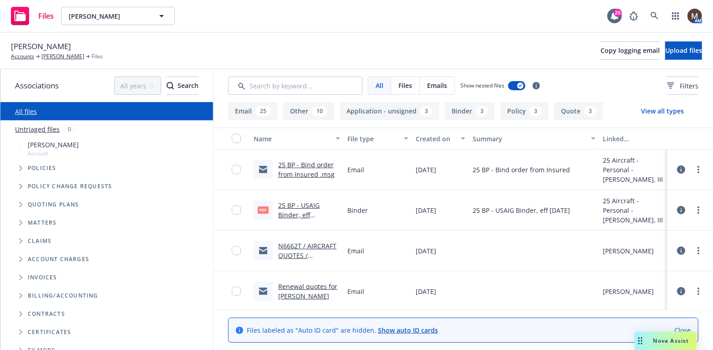
click at [319, 245] on link "N6662T / AIRCRAFT QUOTES / Edwin Seipp / 09.21.2025" at bounding box center [307, 259] width 58 height 37
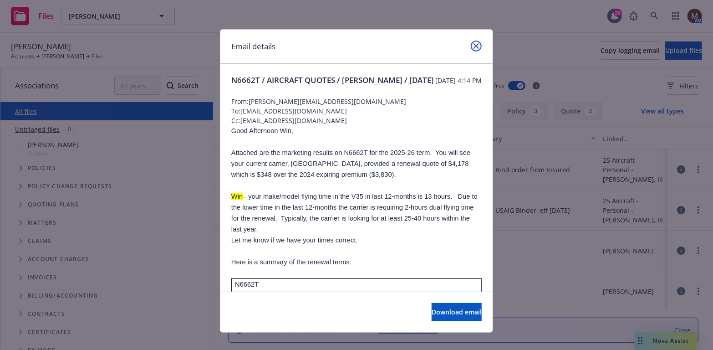
click at [471, 44] on link "close" at bounding box center [476, 46] width 11 height 11
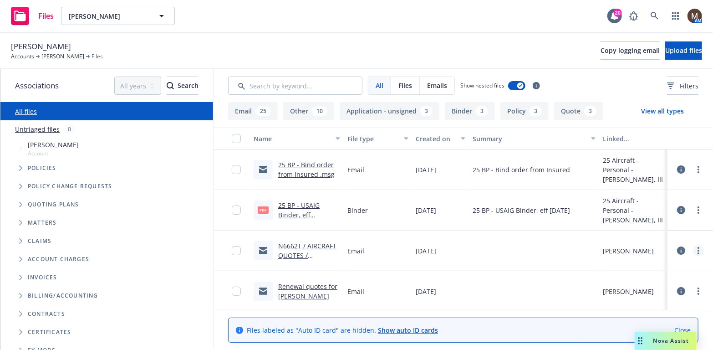
click at [693, 249] on link "more" at bounding box center [698, 250] width 11 height 11
click at [628, 303] on link "Edit" at bounding box center [651, 305] width 91 height 18
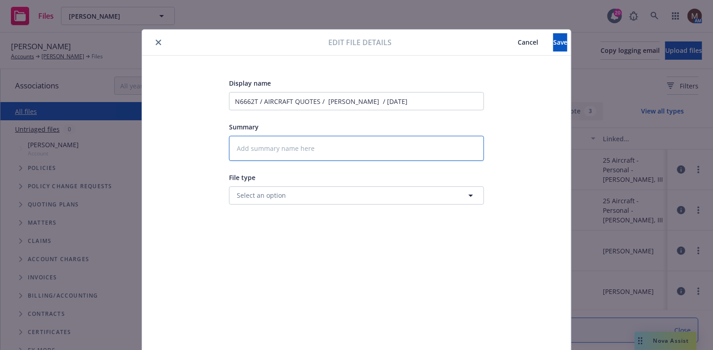
click at [258, 151] on textarea at bounding box center [356, 148] width 255 height 25
type textarea "2"
type textarea "x"
type textarea "25"
type textarea "x"
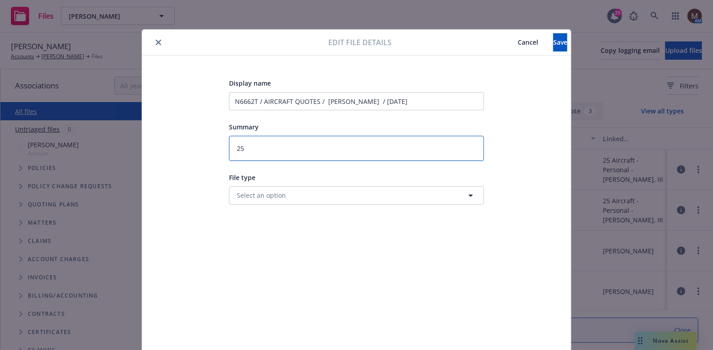
type textarea "25"
type textarea "x"
type textarea "25 B"
type textarea "x"
type textarea "25 B{"
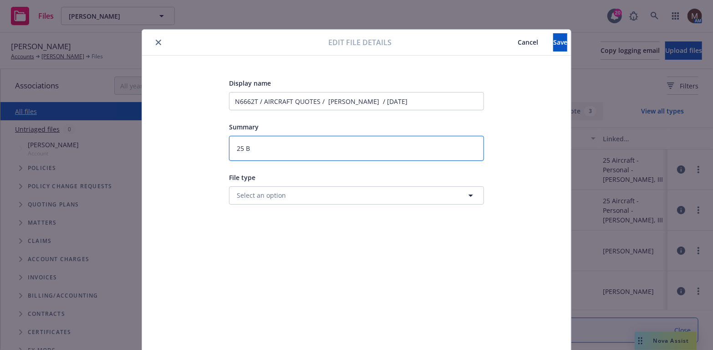
type textarea "x"
type textarea "25 B"
type textarea "x"
type textarea "25 BP"
type textarea "x"
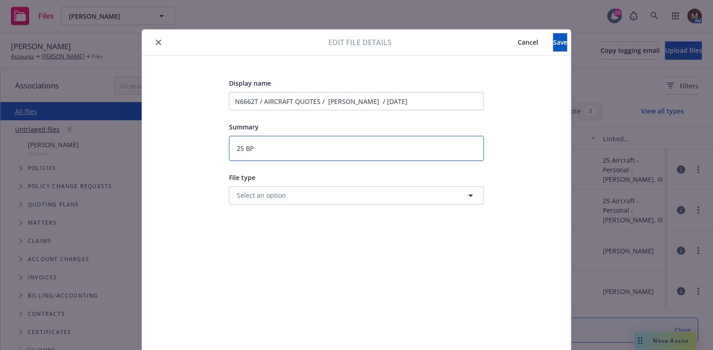
type textarea "25 BP"
type textarea "x"
type textarea "25 BP -"
type textarea "x"
type textarea "25 BP -"
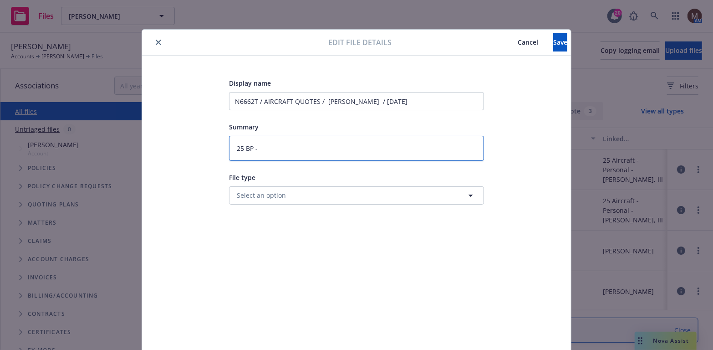
type textarea "x"
type textarea "25 BP - Q"
type textarea "x"
type textarea "25 BP - Qu"
type textarea "x"
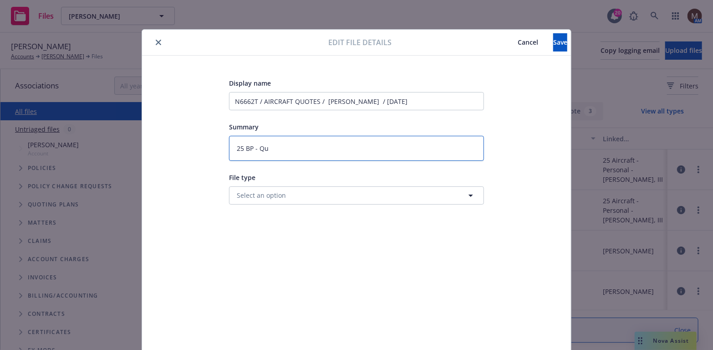
type textarea "25 BP - Quo"
type textarea "x"
type textarea "25 BP - Quot"
type textarea "x"
type textarea "25 BP - Quote"
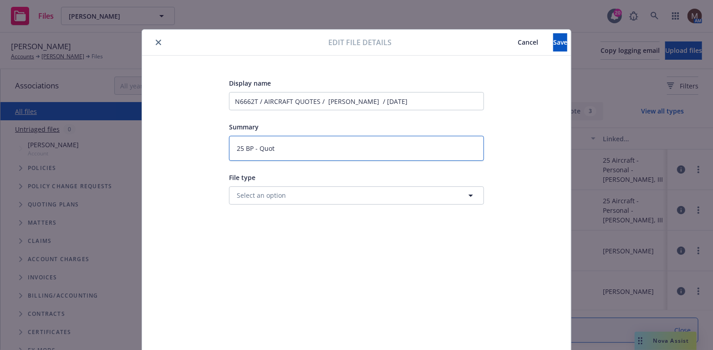
type textarea "x"
type textarea "25 BP - Quotes"
type textarea "x"
type textarea "25 BP - Quotes"
type textarea "x"
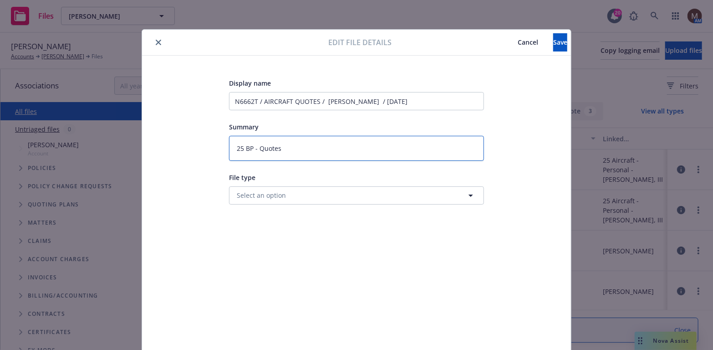
type textarea "25 BP - Quotes t"
type textarea "x"
type textarea "25 BP - Quotes to"
type textarea "x"
type textarea "25 BP - Quotes to"
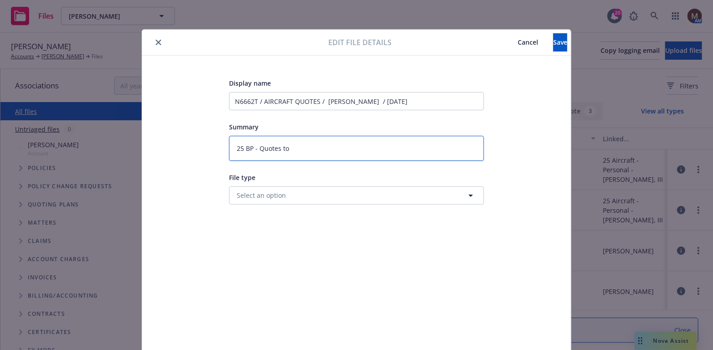
type textarea "x"
type textarea "25 BP - Quotes to i"
type textarea "x"
type textarea "25 BP - Quotes to in"
type textarea "x"
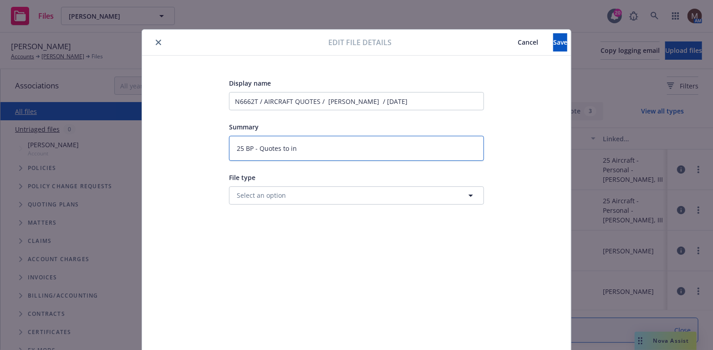
type textarea "25 BP - Quotes to ins"
type textarea "x"
type textarea "25 BP - Quotes to insu"
type textarea "x"
type textarea "25 BP - Quotes to insur"
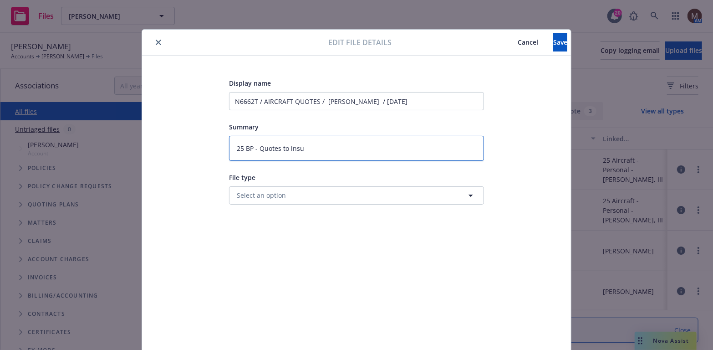
type textarea "x"
type textarea "25 BP - Quotes to insure"
type textarea "x"
type textarea "25 BP - Quotes to insured"
type textarea "x"
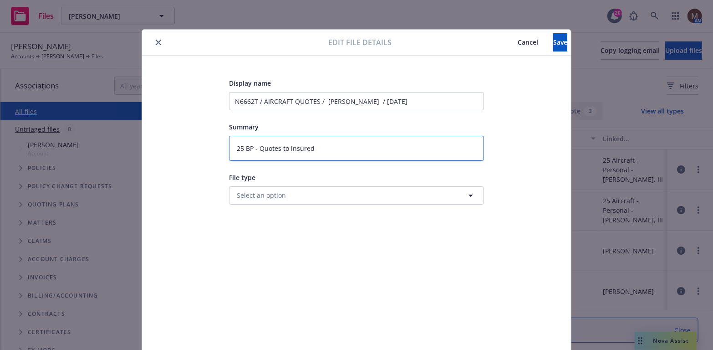
type textarea "25 BP - Quotes to insured"
type textarea "x"
type textarea "25 BP - Quotes to insured"
click at [553, 38] on button "Save" at bounding box center [560, 42] width 14 height 18
type textarea "x"
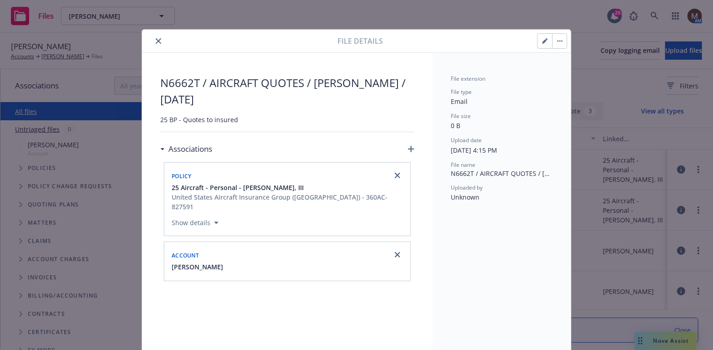
drag, startPoint x: 156, startPoint y: 39, endPoint x: 164, endPoint y: 74, distance: 36.4
click at [156, 38] on icon "close" at bounding box center [158, 40] width 5 height 5
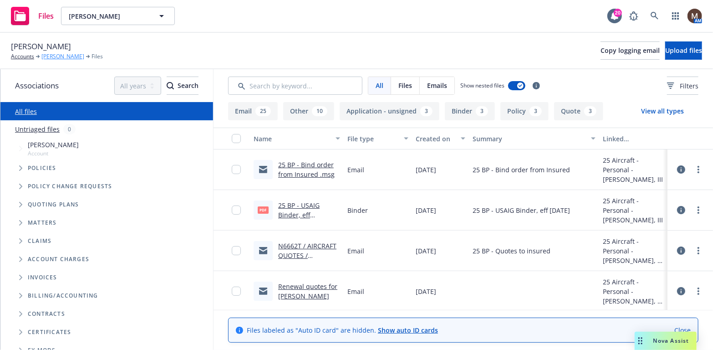
click at [53, 55] on link "Edwin Seipp" at bounding box center [62, 56] width 43 height 8
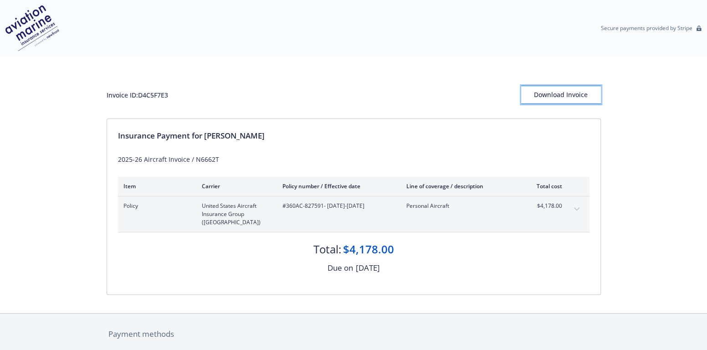
click at [577, 88] on div "Download Invoice" at bounding box center [561, 94] width 80 height 17
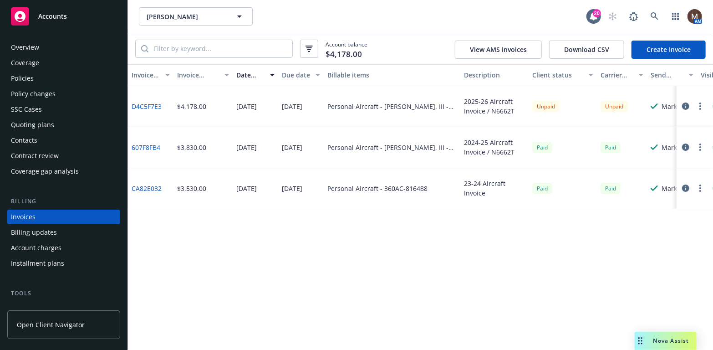
scroll to position [27, 0]
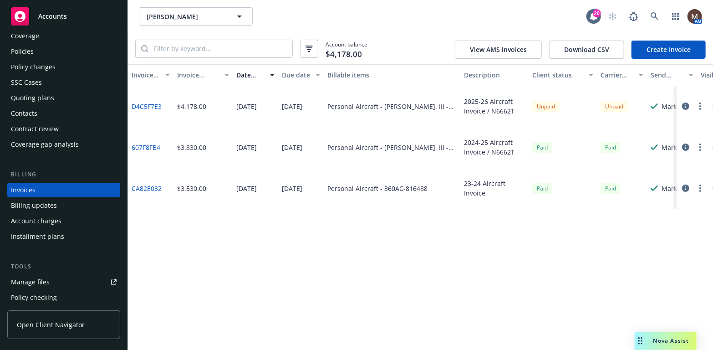
click at [27, 47] on div "Policies" at bounding box center [22, 51] width 23 height 15
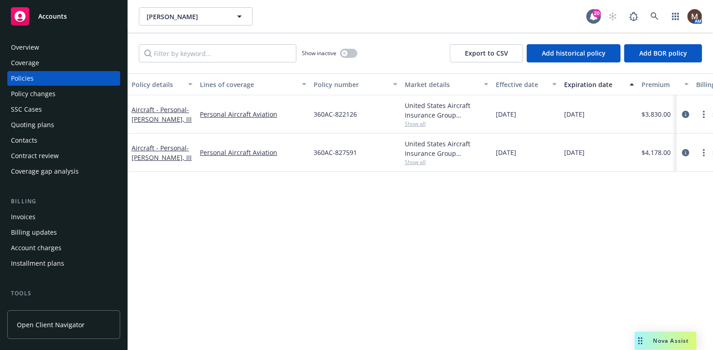
click at [37, 213] on div "Invoices" at bounding box center [64, 216] width 106 height 15
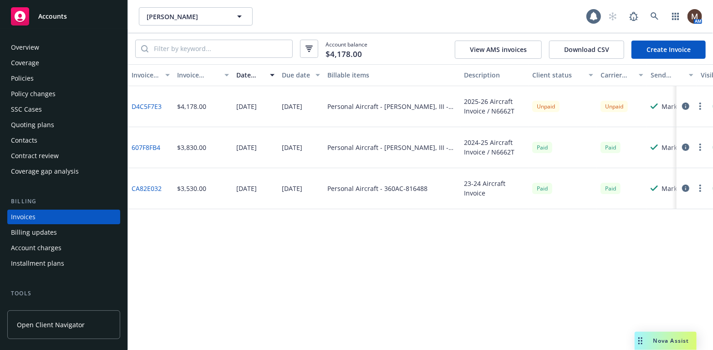
scroll to position [27, 0]
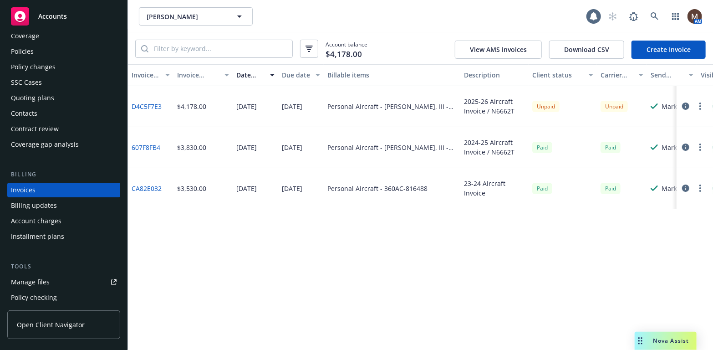
click at [701, 103] on icon "button" at bounding box center [700, 105] width 2 height 7
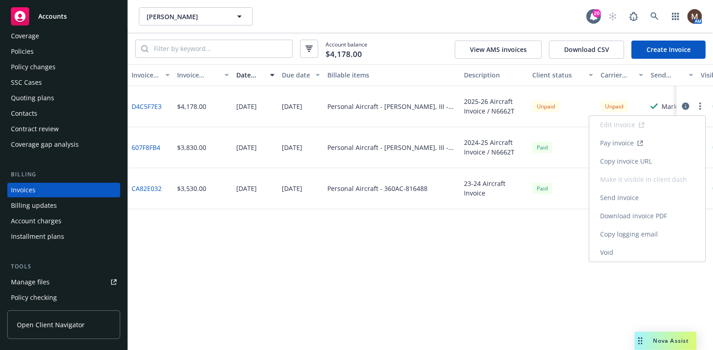
click at [631, 160] on link "Copy invoice URL" at bounding box center [647, 161] width 116 height 18
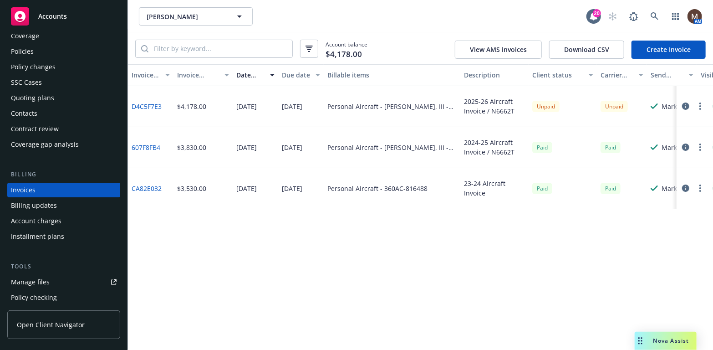
drag, startPoint x: 25, startPoint y: 50, endPoint x: 39, endPoint y: 61, distance: 18.8
click at [25, 49] on div "Policies" at bounding box center [22, 51] width 23 height 15
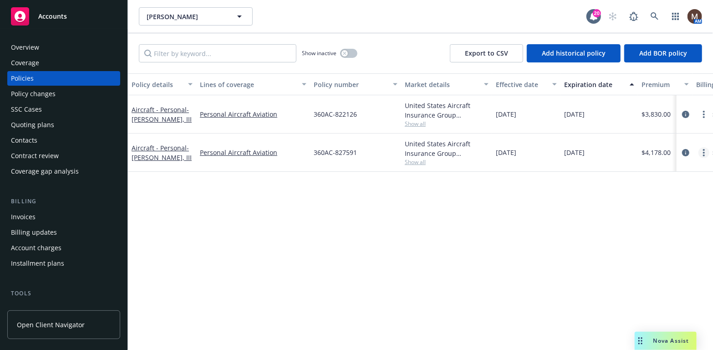
click at [703, 150] on icon "more" at bounding box center [704, 152] width 2 height 7
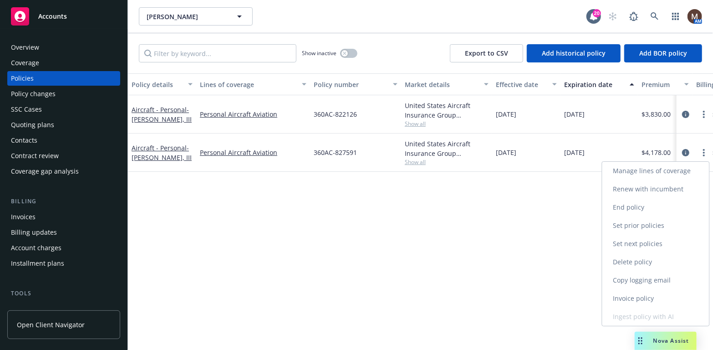
click at [640, 278] on link "Copy logging email" at bounding box center [655, 280] width 107 height 18
